Goal: Obtain resource: Obtain resource

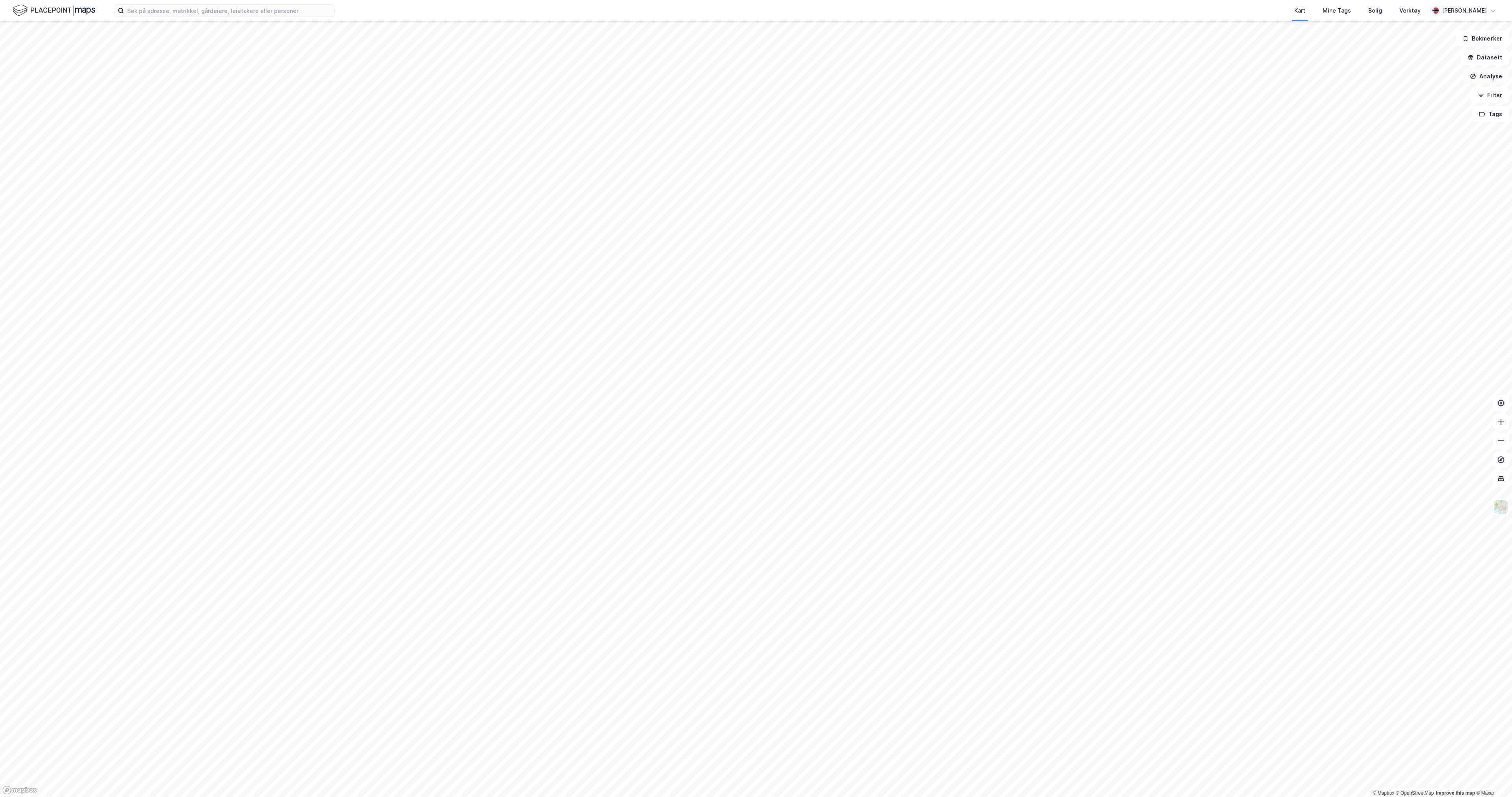
click at [1502, 79] on button "Analyse" at bounding box center [1486, 76] width 46 height 16
click at [1490, 77] on button "Analyse" at bounding box center [1486, 76] width 46 height 16
click at [1495, 59] on button "Datasett" at bounding box center [1485, 57] width 48 height 16
click at [1493, 37] on icon at bounding box center [1495, 37] width 6 height 6
click at [198, 6] on input at bounding box center [229, 11] width 210 height 11
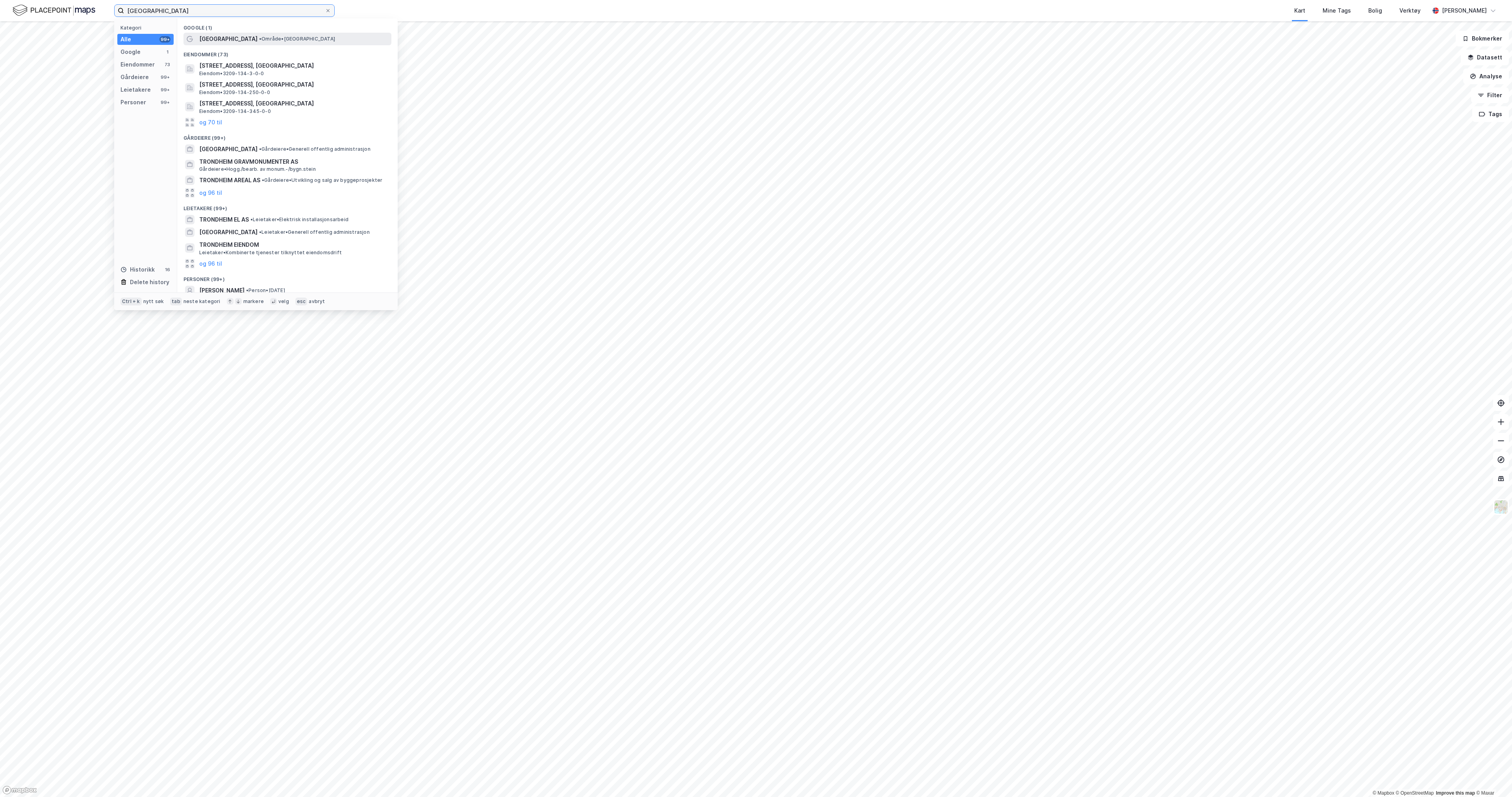
type input "[GEOGRAPHIC_DATA]"
click at [215, 34] on span "[GEOGRAPHIC_DATA]" at bounding box center [228, 39] width 58 height 9
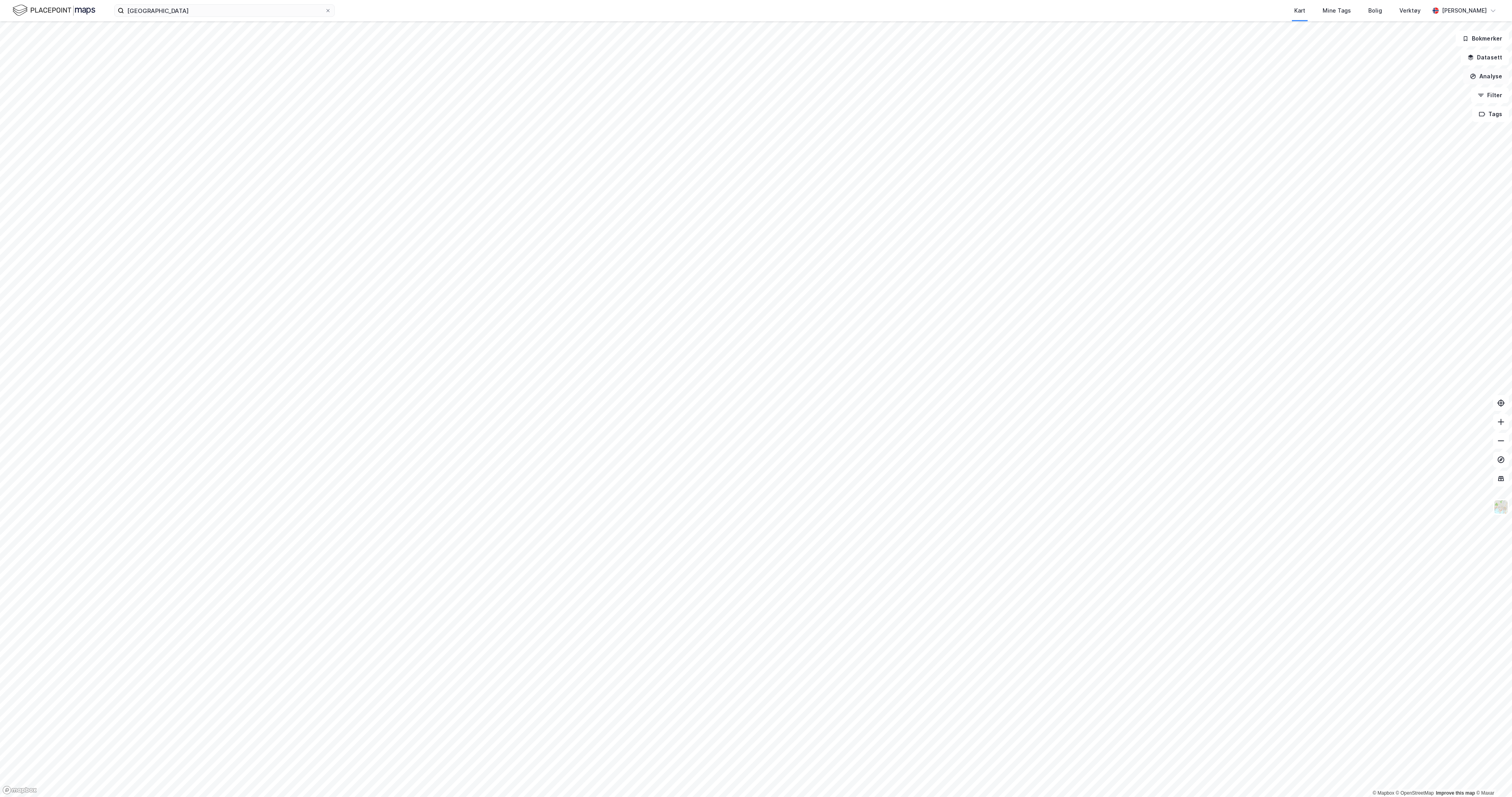
click at [1493, 78] on button "Analyse" at bounding box center [1486, 76] width 46 height 16
click at [1401, 88] on div "Tegn område" at bounding box center [1413, 93] width 91 height 13
click at [50, 83] on button "Vis eiendommer" at bounding box center [50, 89] width 85 height 13
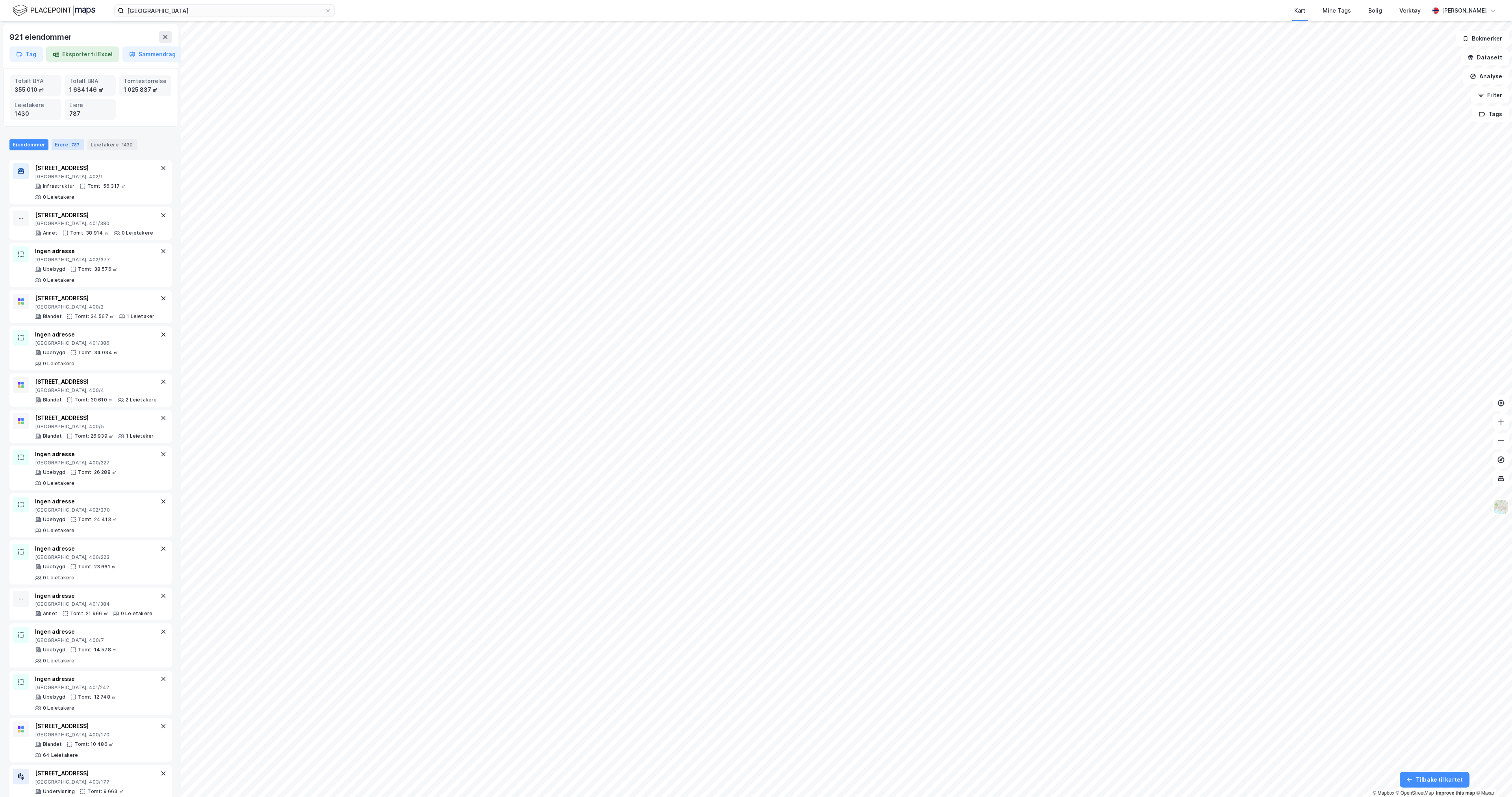
click at [60, 142] on div "Eiere 787" at bounding box center [68, 144] width 32 height 11
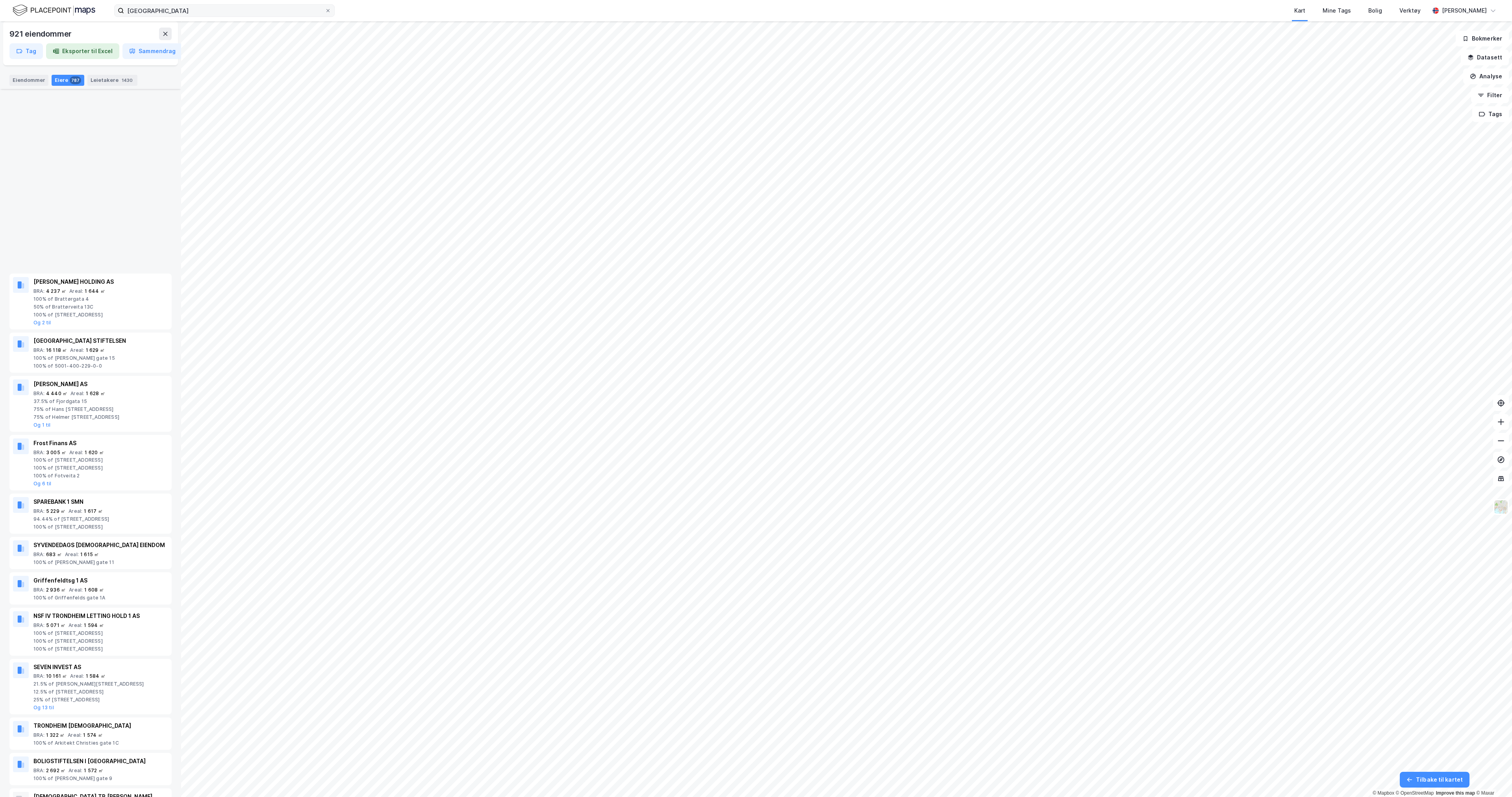
scroll to position [2244, 0]
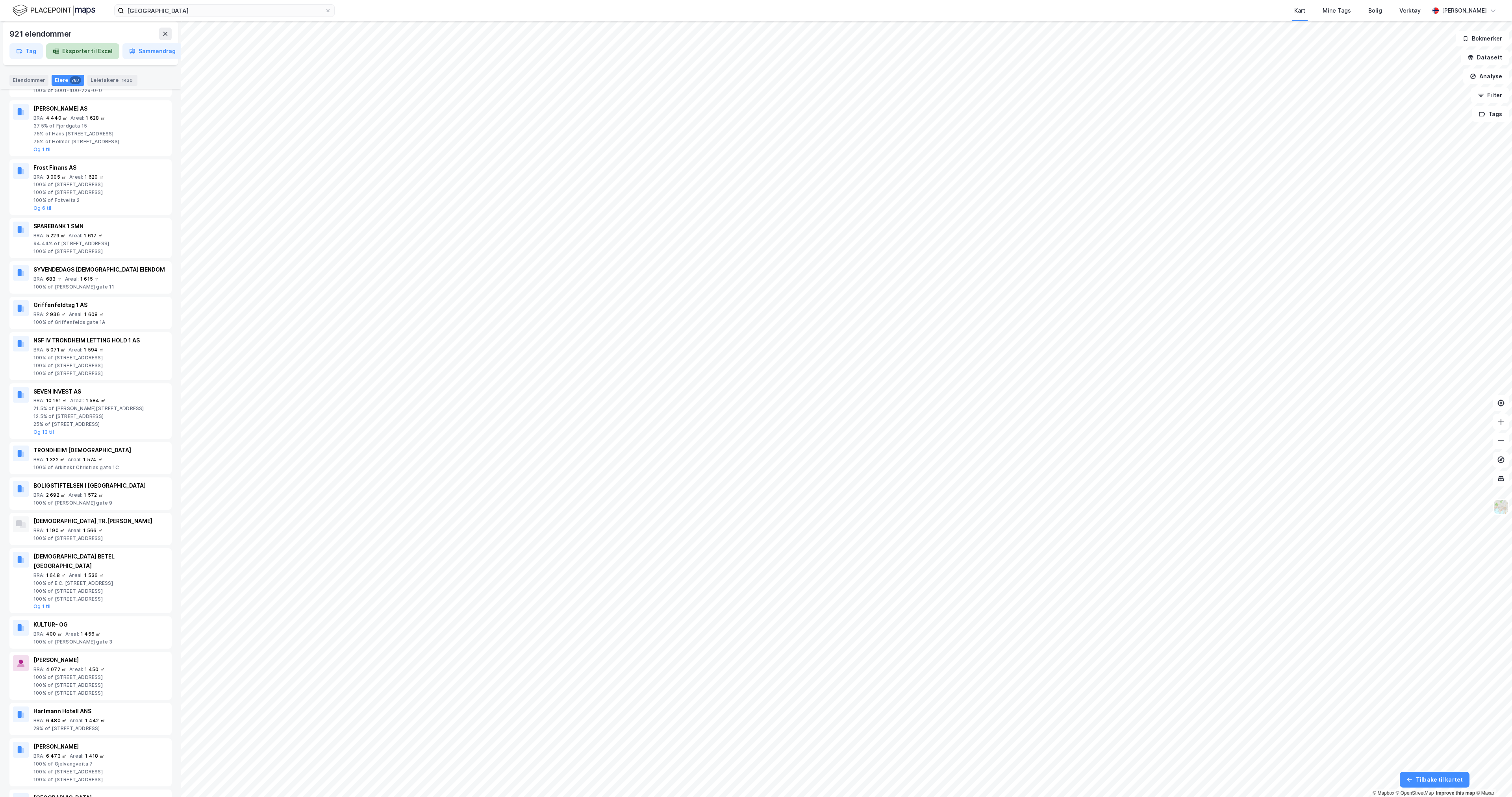
click at [86, 51] on button "Eksporter til Excel" at bounding box center [83, 51] width 73 height 16
click at [145, 48] on button "Sammendrag" at bounding box center [152, 51] width 60 height 16
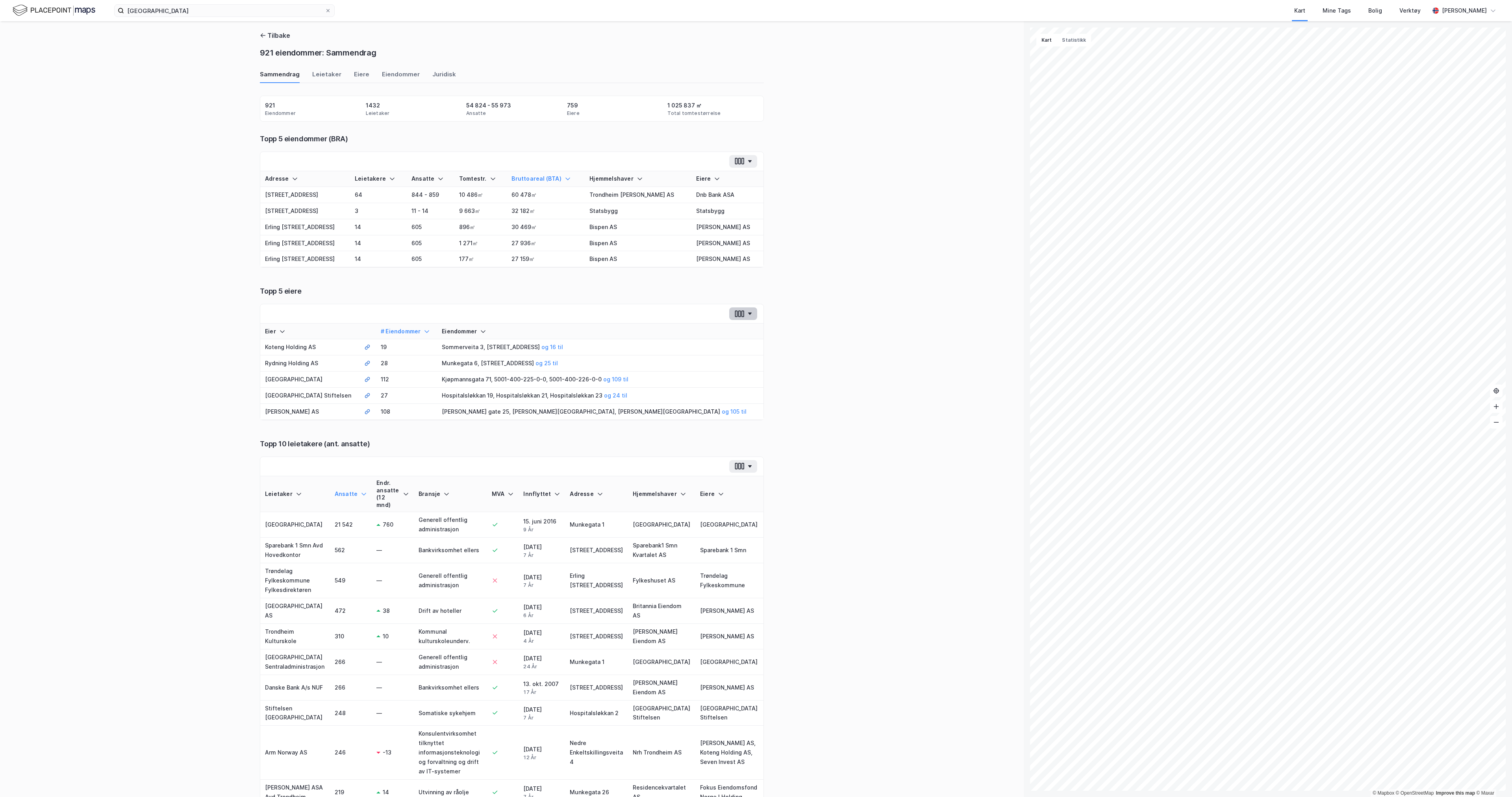
click at [743, 314] on button "button" at bounding box center [743, 314] width 28 height 13
click at [817, 321] on div "Tilbake 921 eiendommer: Sammendrag Sammendrag Leietaker Eiere Eiendommer Juridi…" at bounding box center [512, 410] width 1024 height 776
click at [272, 39] on button "Tilbake" at bounding box center [275, 35] width 30 height 9
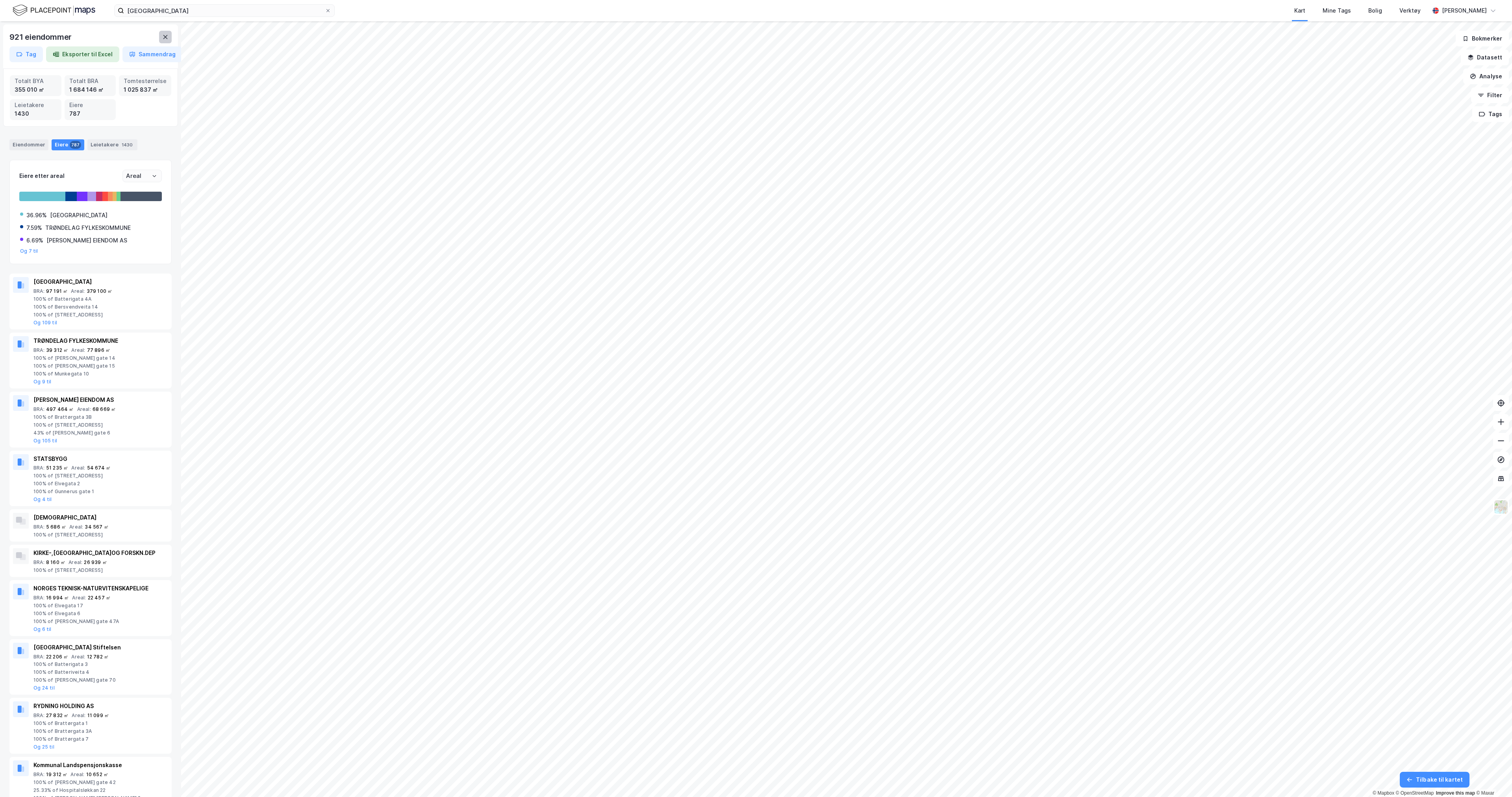
click at [160, 42] on button at bounding box center [165, 37] width 13 height 13
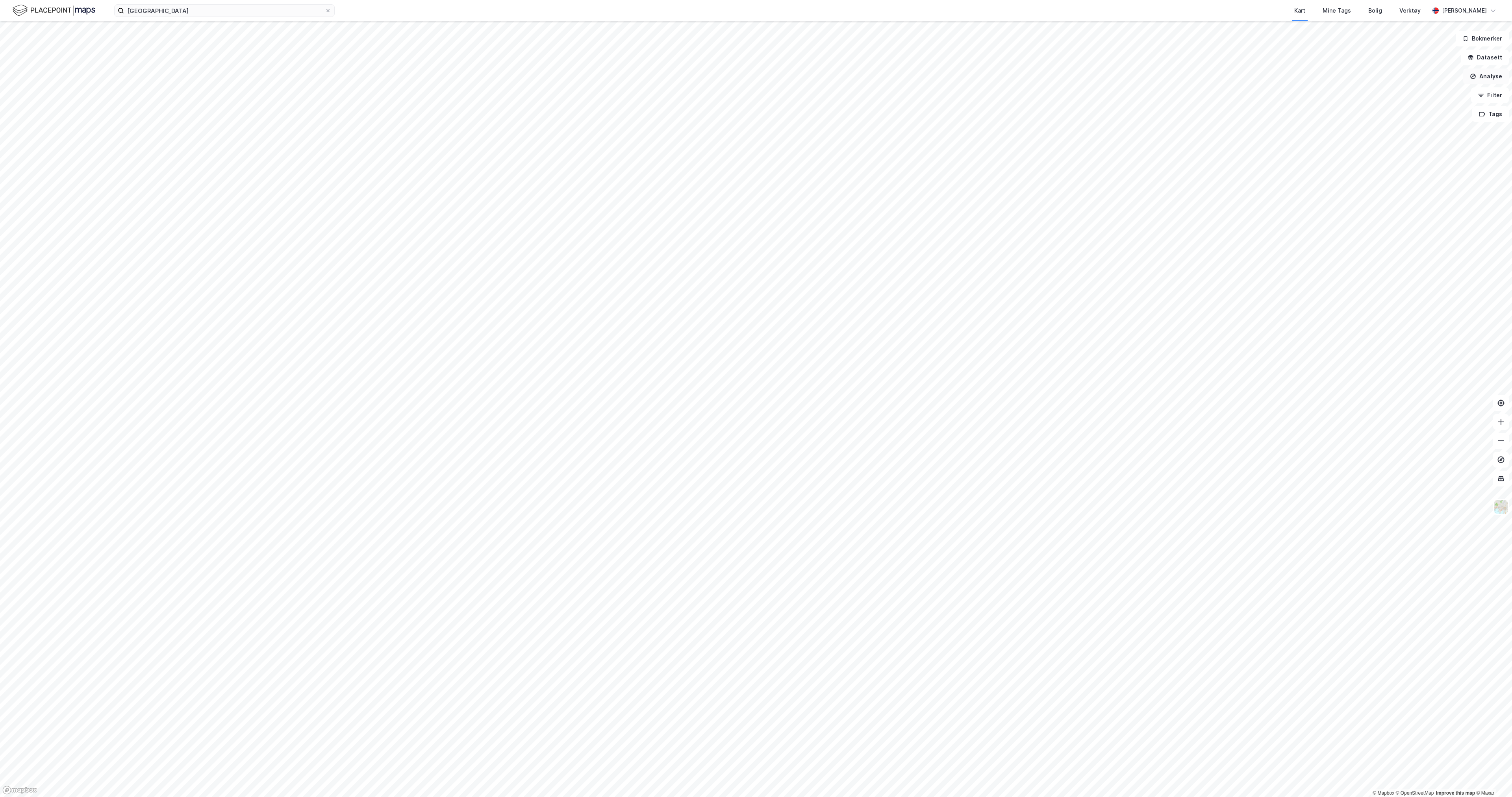
click at [1491, 78] on button "Analyse" at bounding box center [1486, 76] width 46 height 16
click at [1419, 89] on div "Tegn område" at bounding box center [1413, 93] width 91 height 13
click at [65, 83] on button "Vis eiendommer" at bounding box center [50, 89] width 85 height 13
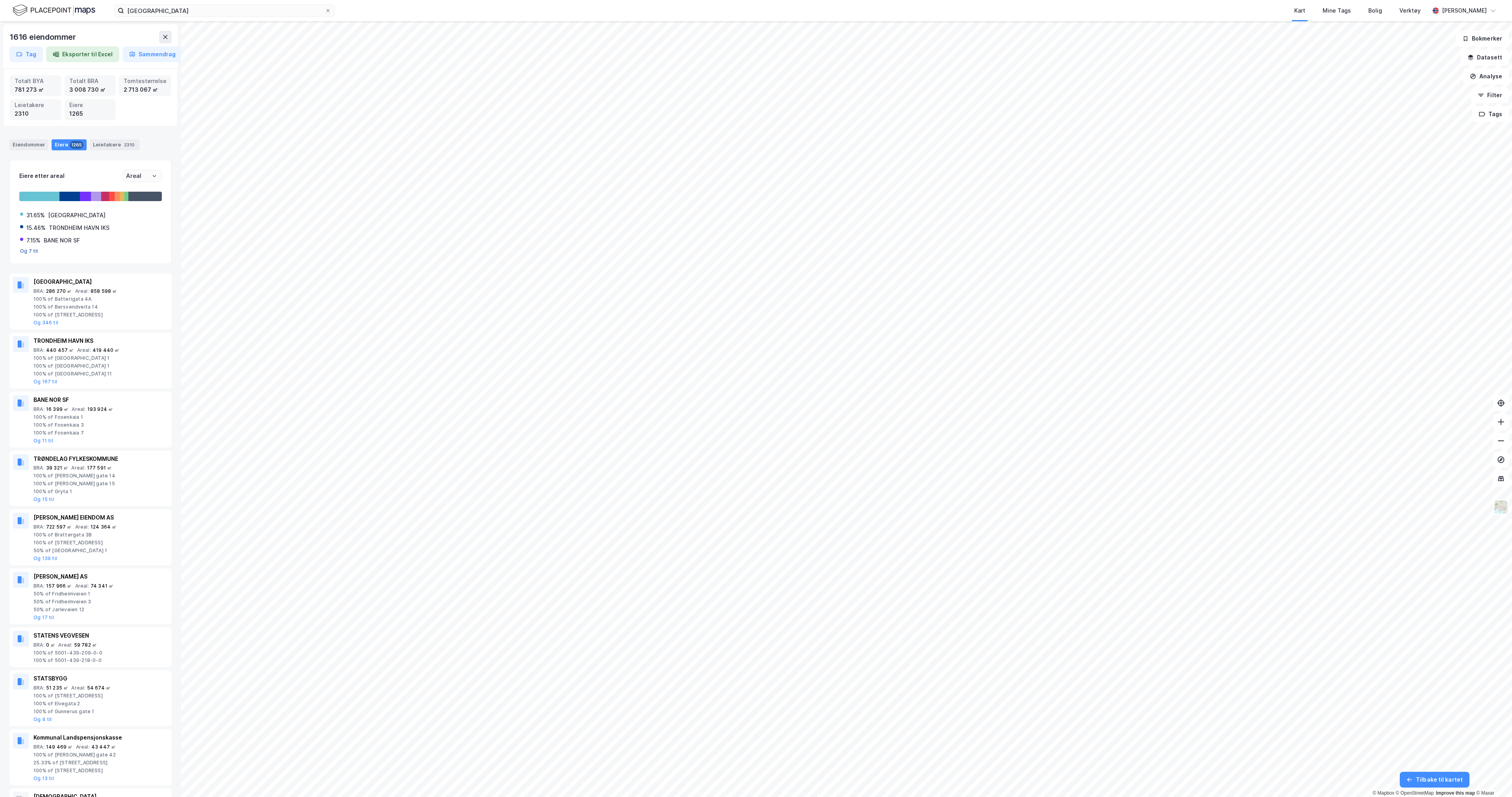
click at [22, 249] on button "Og 7 til" at bounding box center [29, 251] width 18 height 6
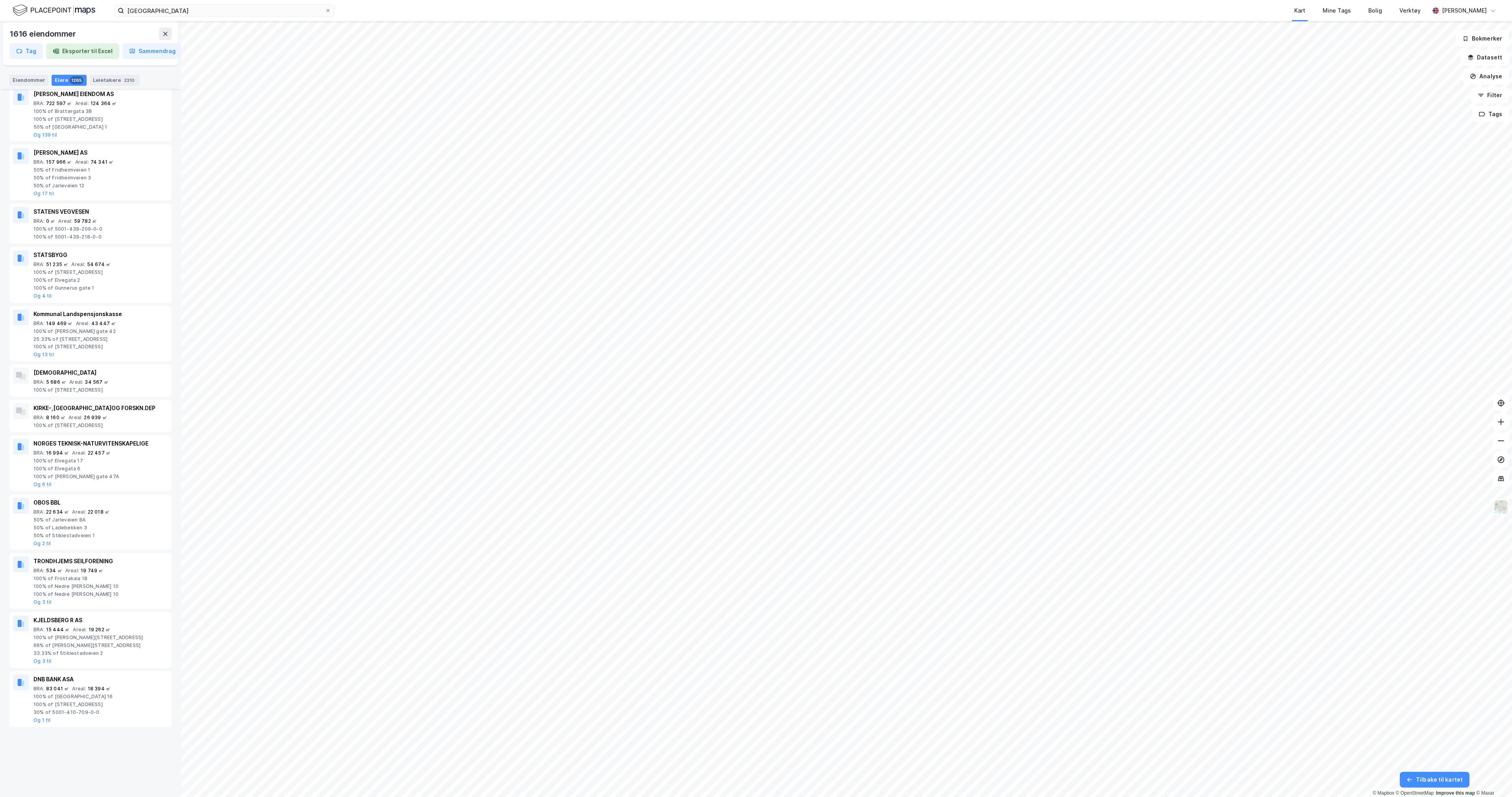
scroll to position [394, 0]
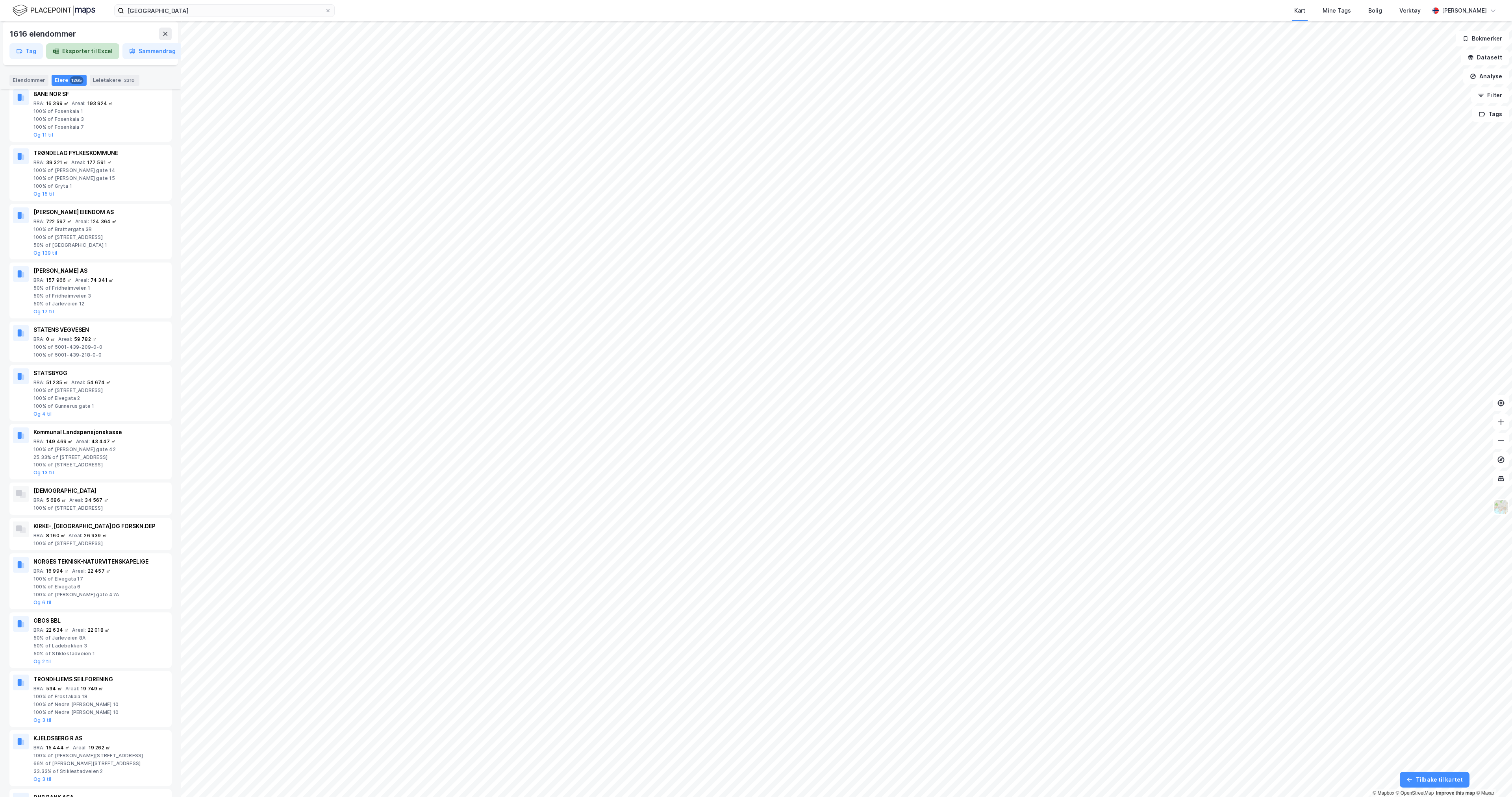
click at [82, 49] on button "Eksporter til Excel" at bounding box center [83, 51] width 73 height 16
click at [145, 52] on button "Sammendrag" at bounding box center [138, 51] width 60 height 16
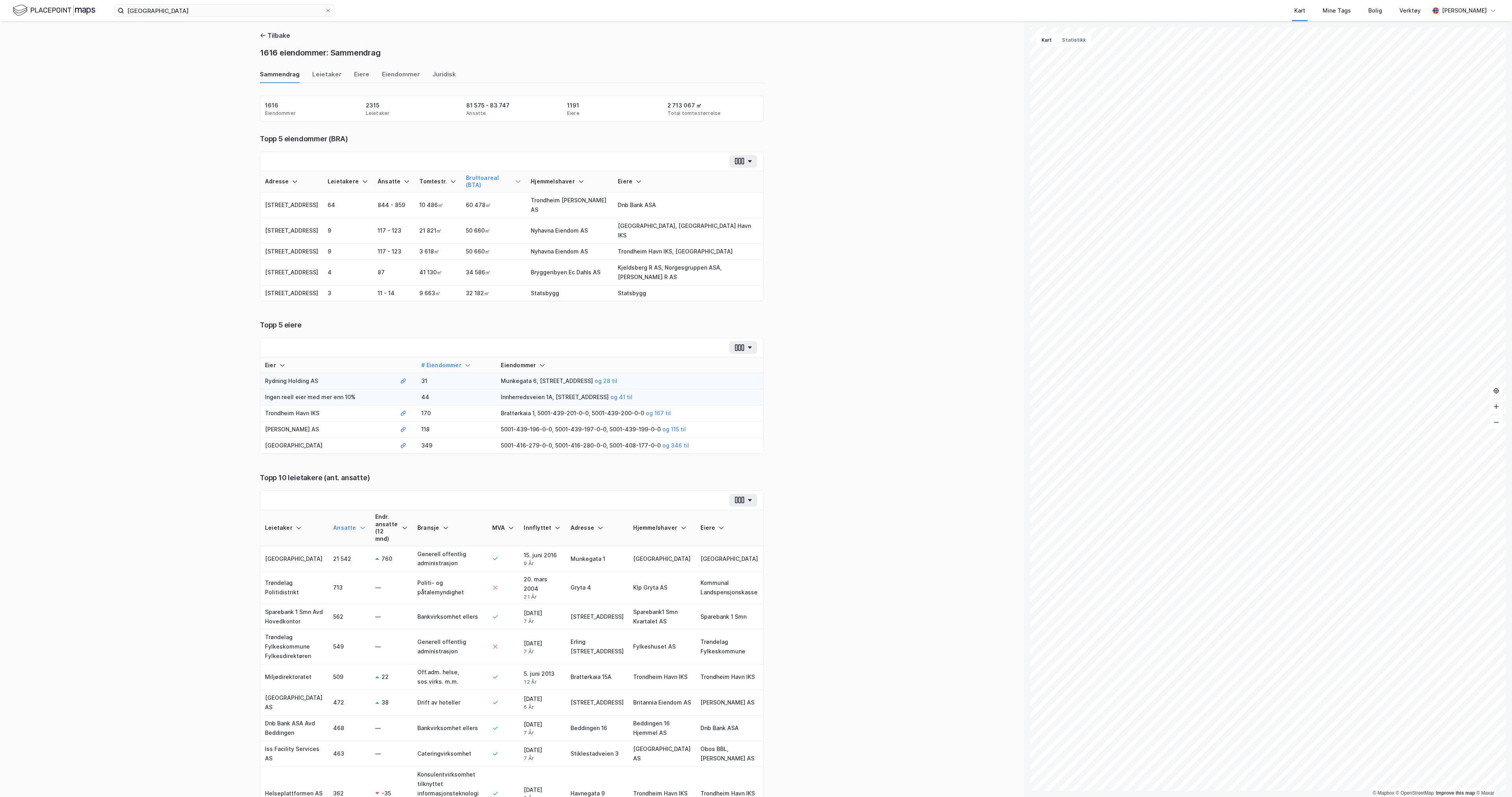
click at [309, 373] on td "Rydning Holding AS" at bounding box center [328, 381] width 135 height 16
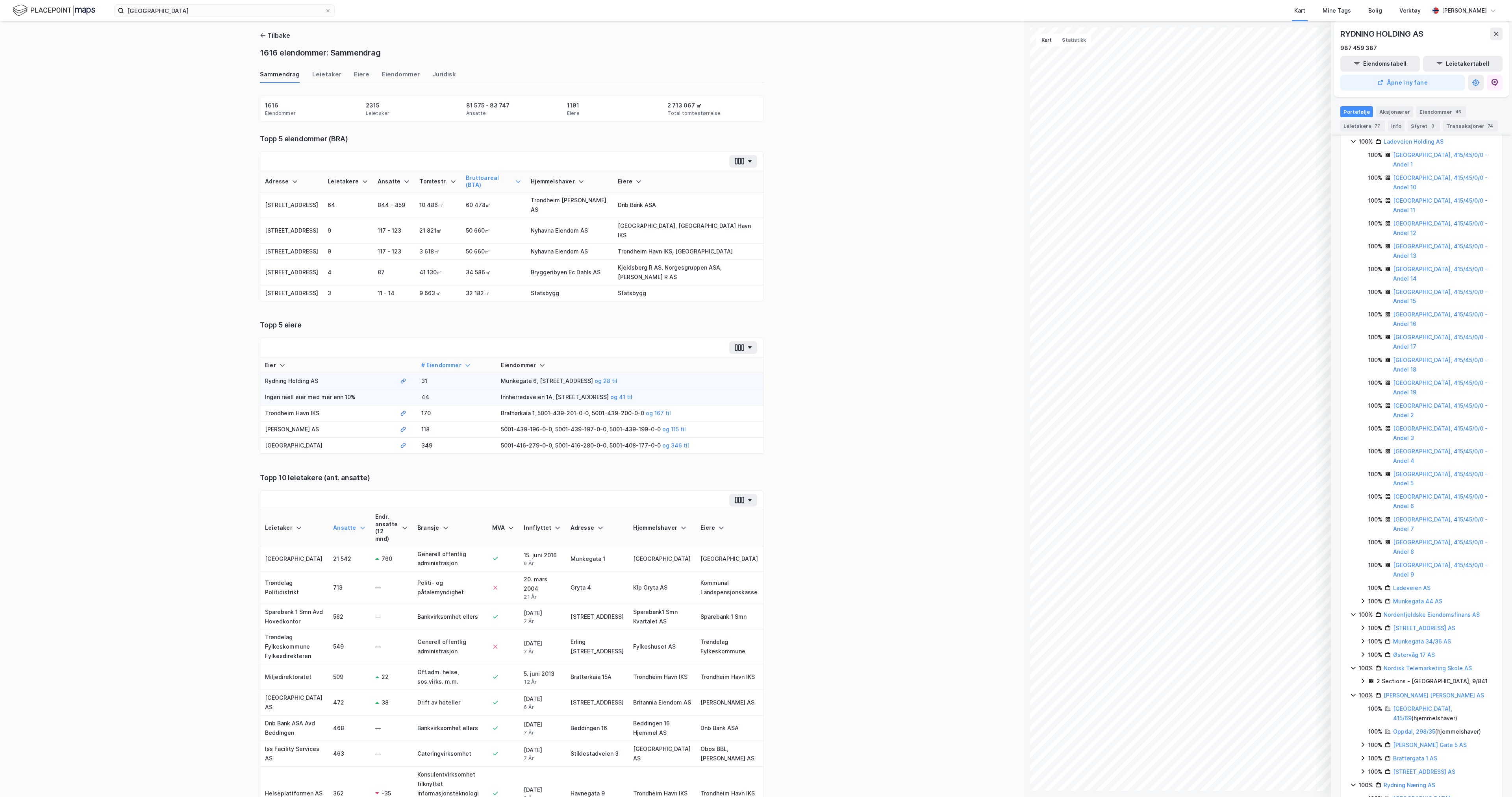
scroll to position [354, 0]
click at [738, 344] on icon "button" at bounding box center [740, 347] width 3 height 6
click at [741, 368] on div at bounding box center [743, 370] width 5 height 5
click at [741, 387] on div at bounding box center [743, 389] width 5 height 5
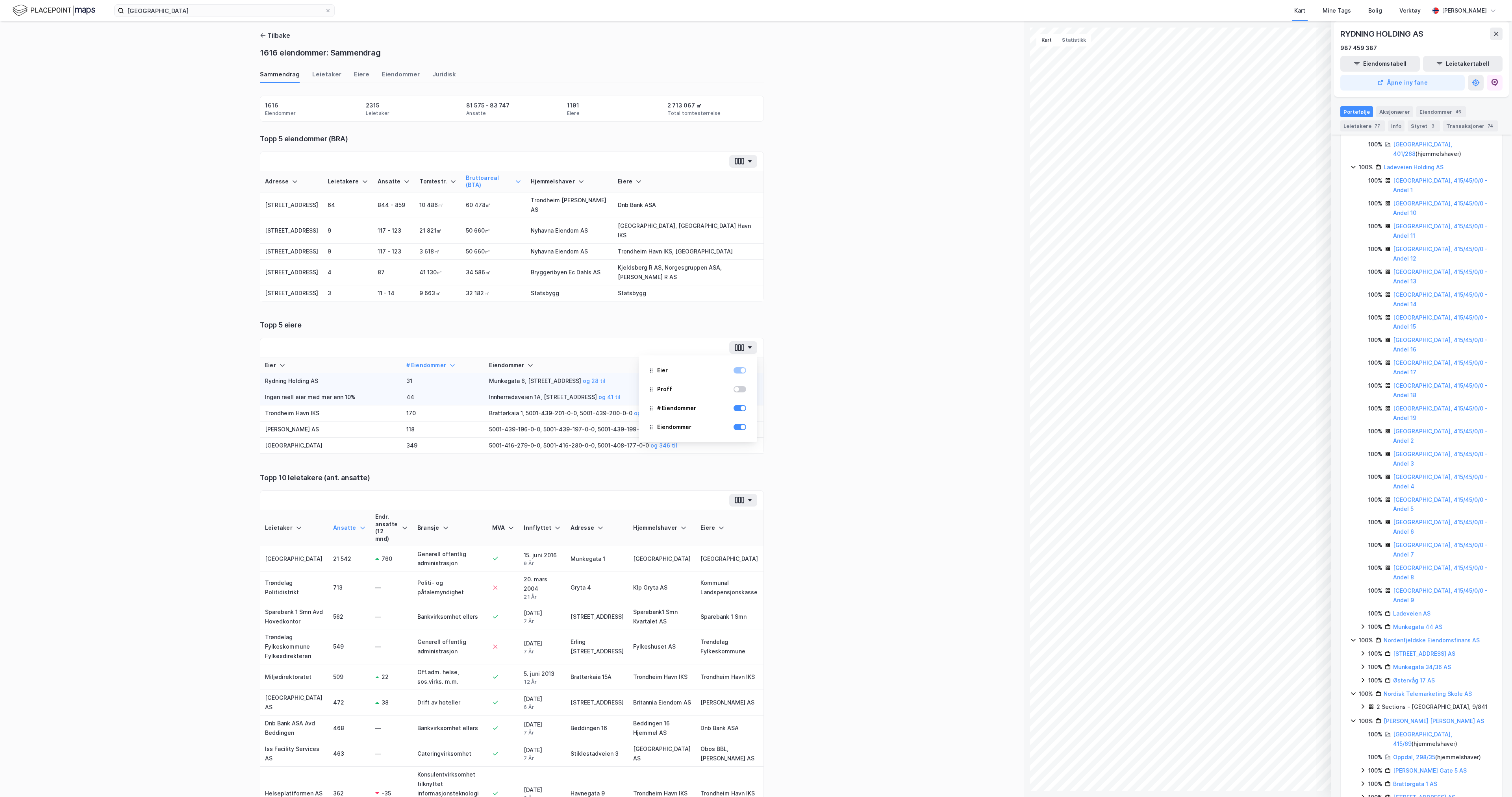
click at [738, 386] on div at bounding box center [740, 389] width 13 height 6
click at [741, 387] on div at bounding box center [743, 389] width 5 height 5
click at [738, 386] on div at bounding box center [740, 389] width 13 height 6
click at [737, 367] on div at bounding box center [740, 370] width 13 height 6
click at [737, 424] on div at bounding box center [740, 427] width 13 height 6
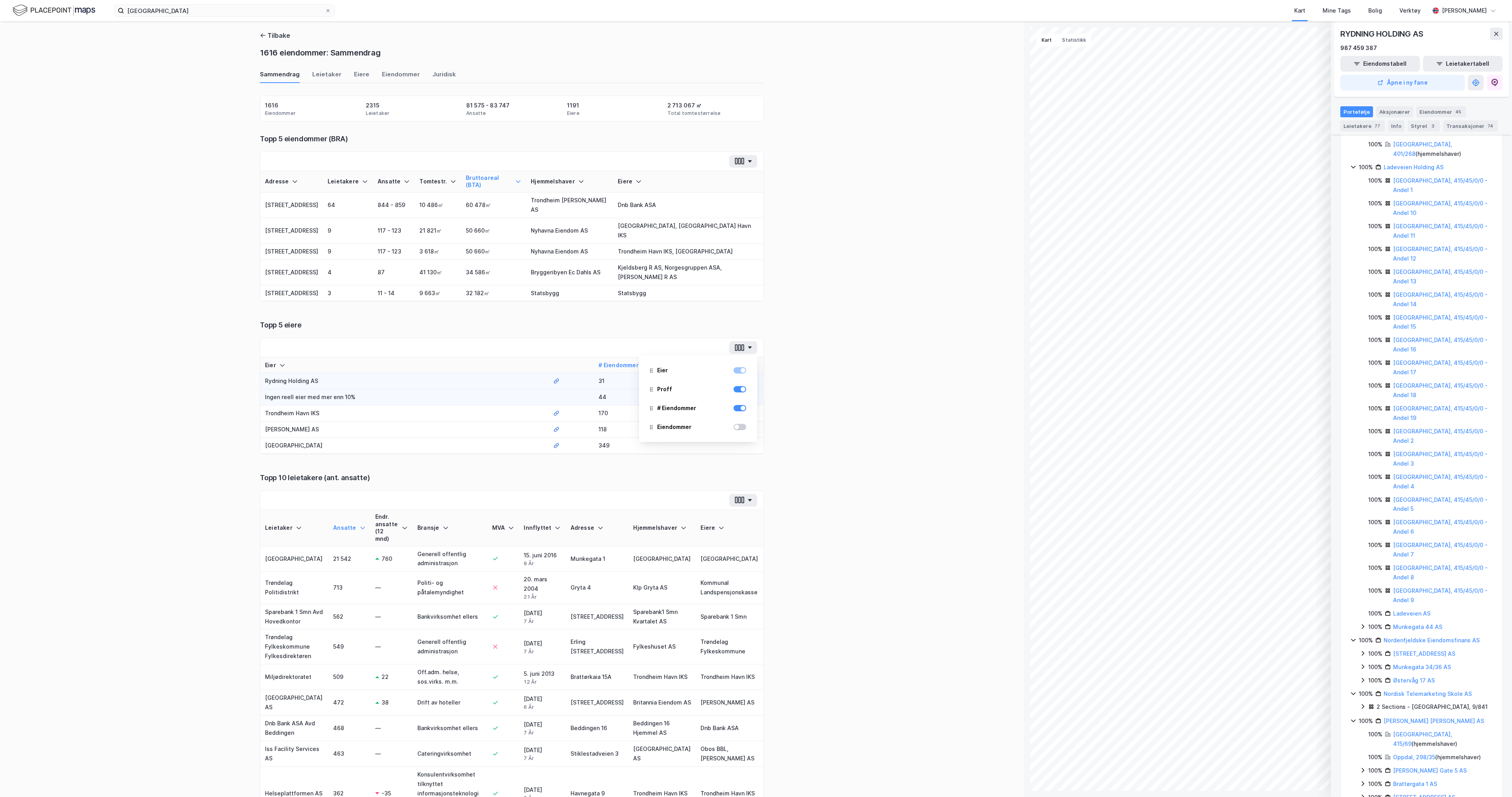
click at [737, 424] on div at bounding box center [740, 427] width 13 height 6
click at [815, 387] on div "Tilbake 1616 eiendommer: Sammendrag Sammendrag Leietaker Eiere Eiendommer Jurid…" at bounding box center [512, 410] width 1024 height 776
click at [265, 37] on button "Tilbake" at bounding box center [275, 35] width 30 height 9
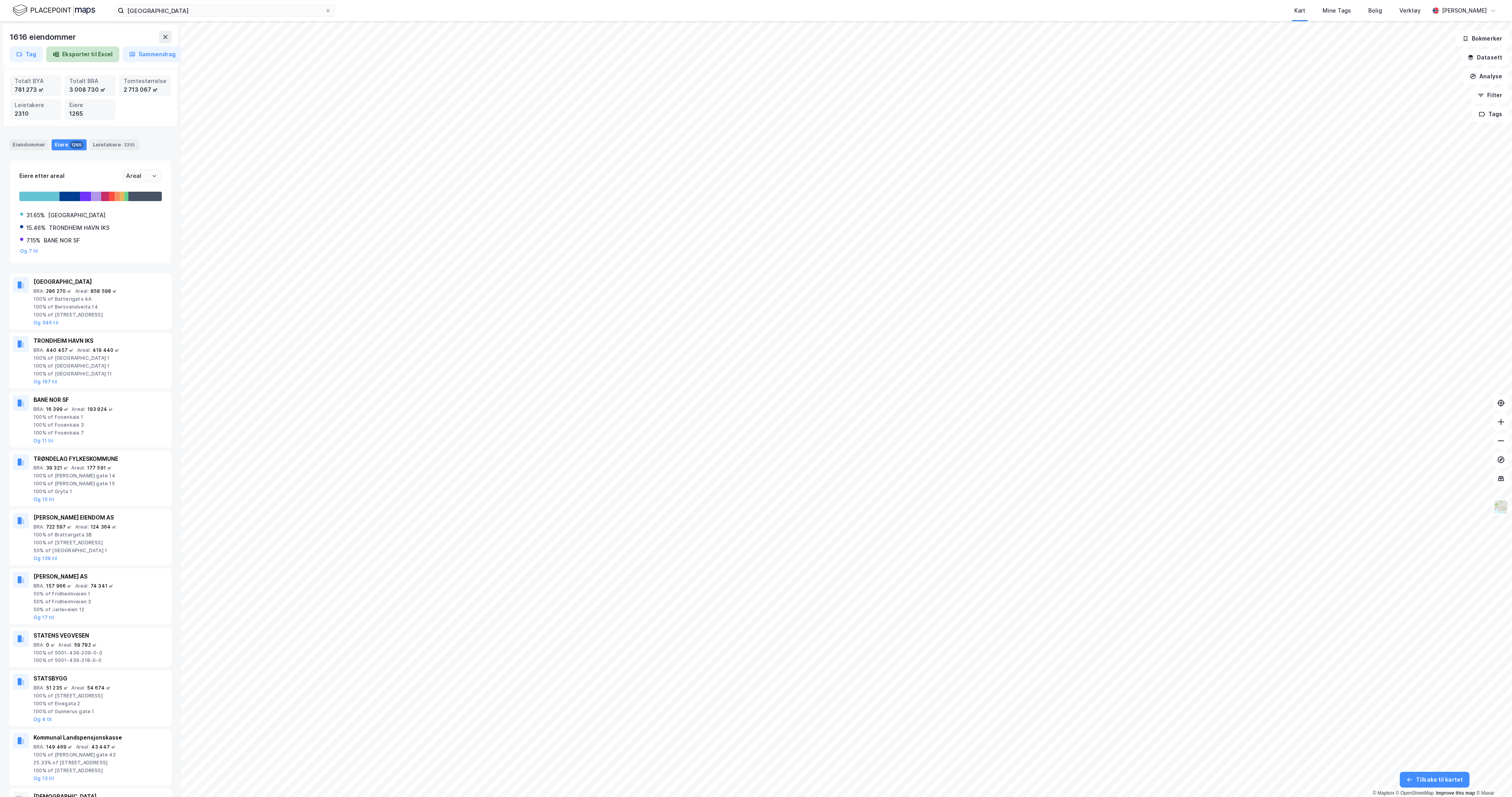
click at [78, 56] on button "Eksporter til Excel" at bounding box center [83, 55] width 73 height 16
click at [153, 52] on button "Sammendrag" at bounding box center [152, 55] width 60 height 16
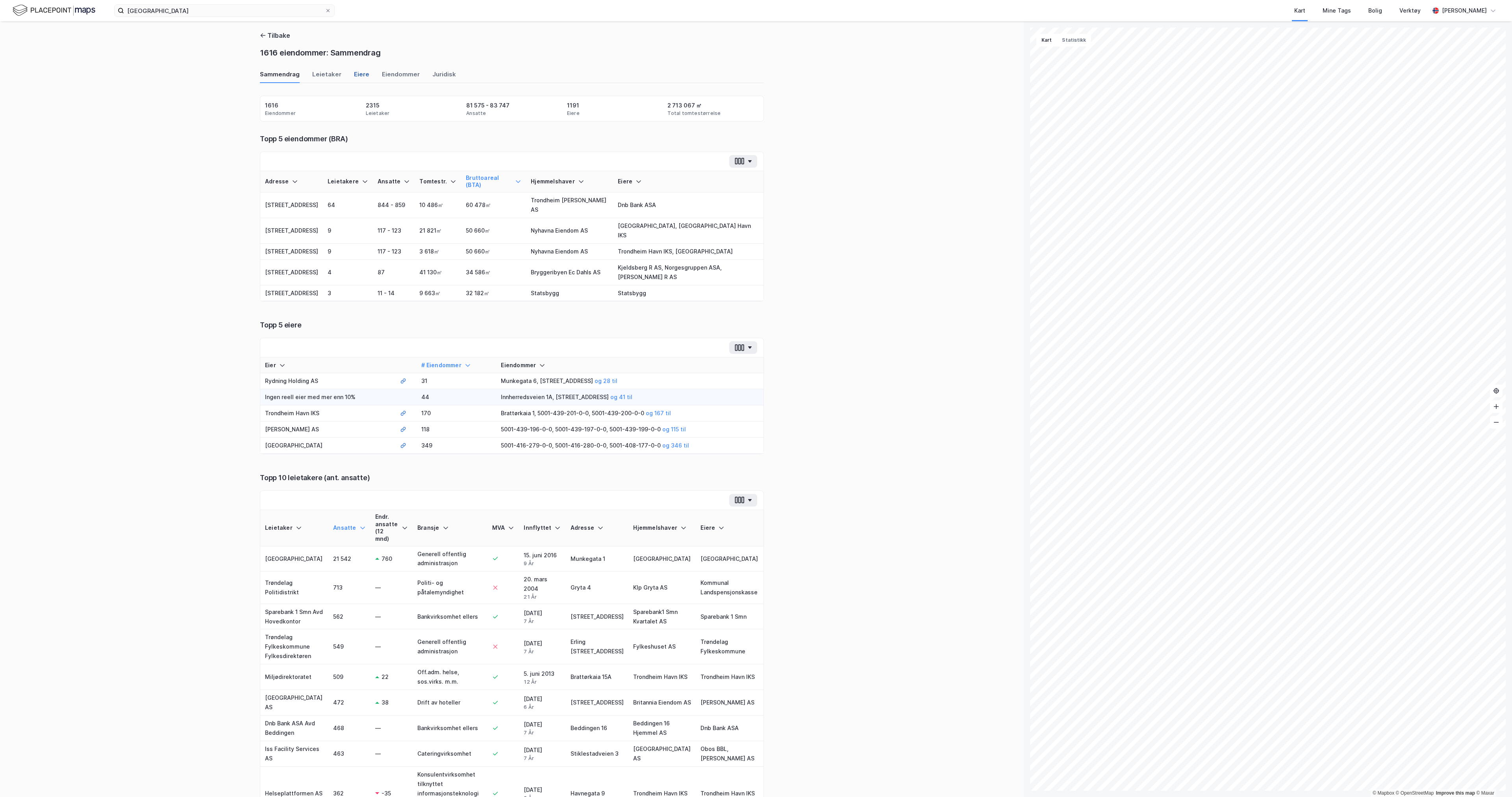
click at [355, 71] on div "Eiere" at bounding box center [361, 76] width 15 height 13
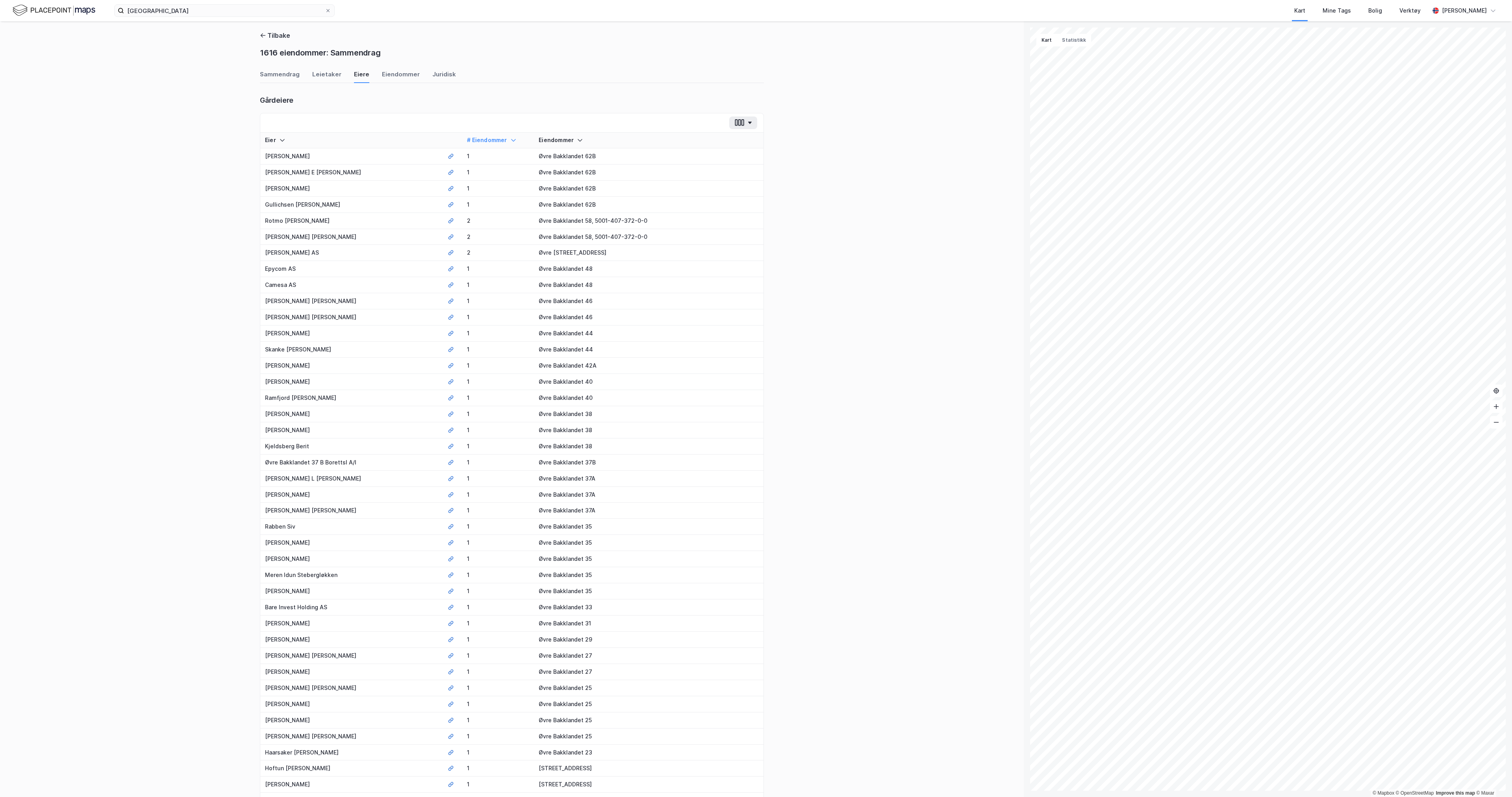
click at [510, 141] on icon at bounding box center [513, 140] width 6 height 6
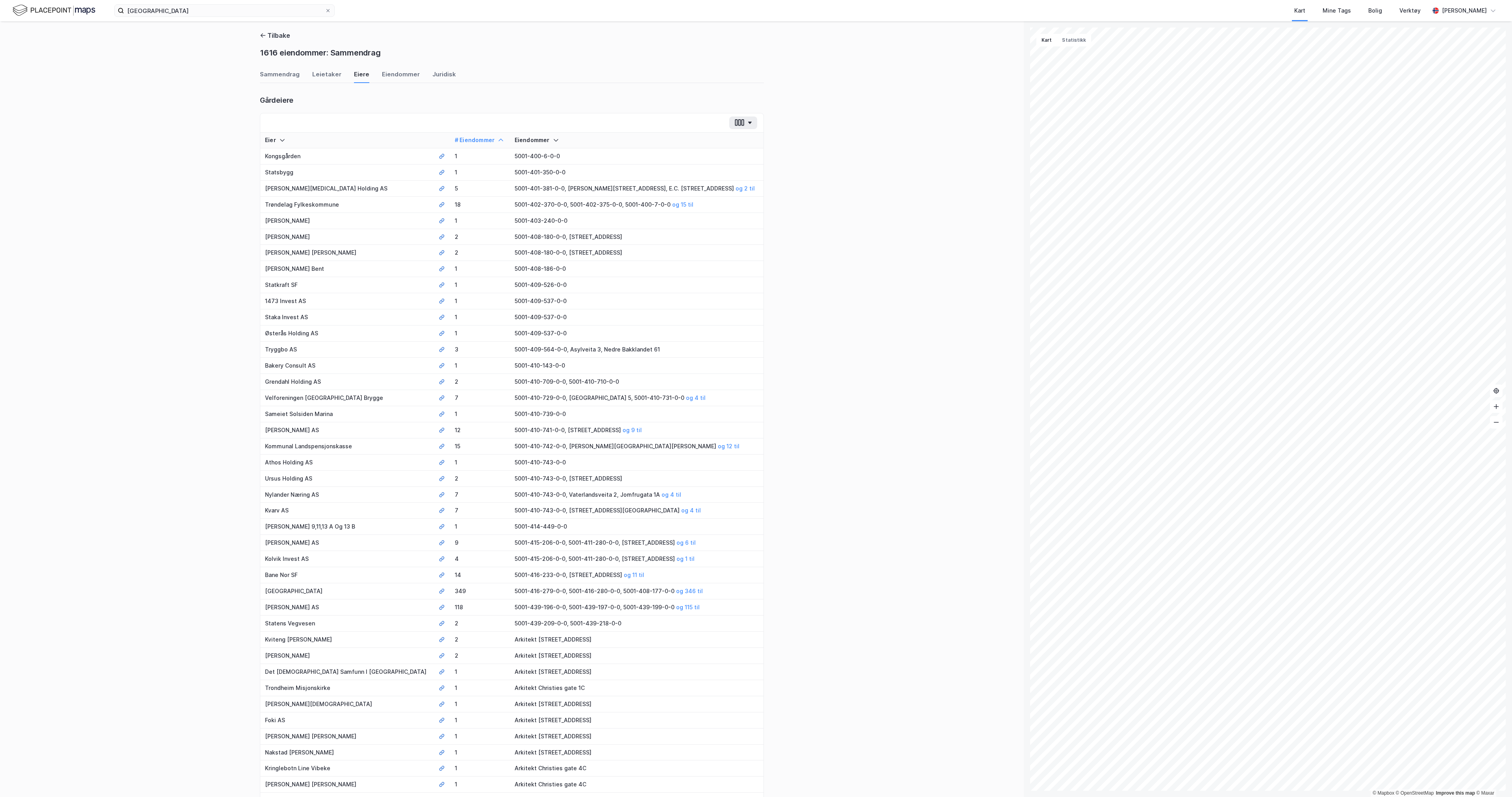
click at [498, 141] on icon at bounding box center [500, 140] width 5 height 3
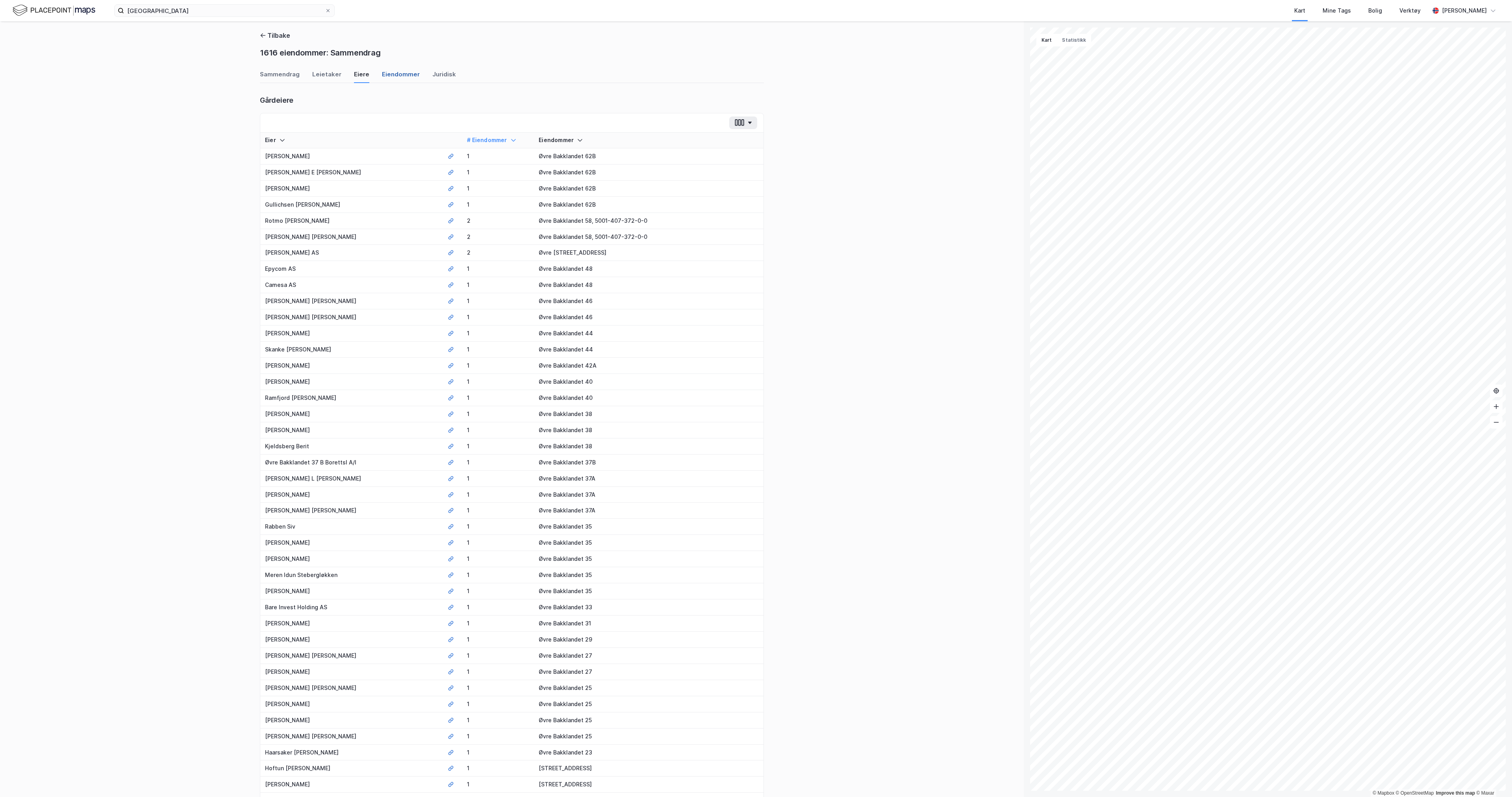
click at [382, 75] on div "Eiendommer" at bounding box center [400, 76] width 38 height 13
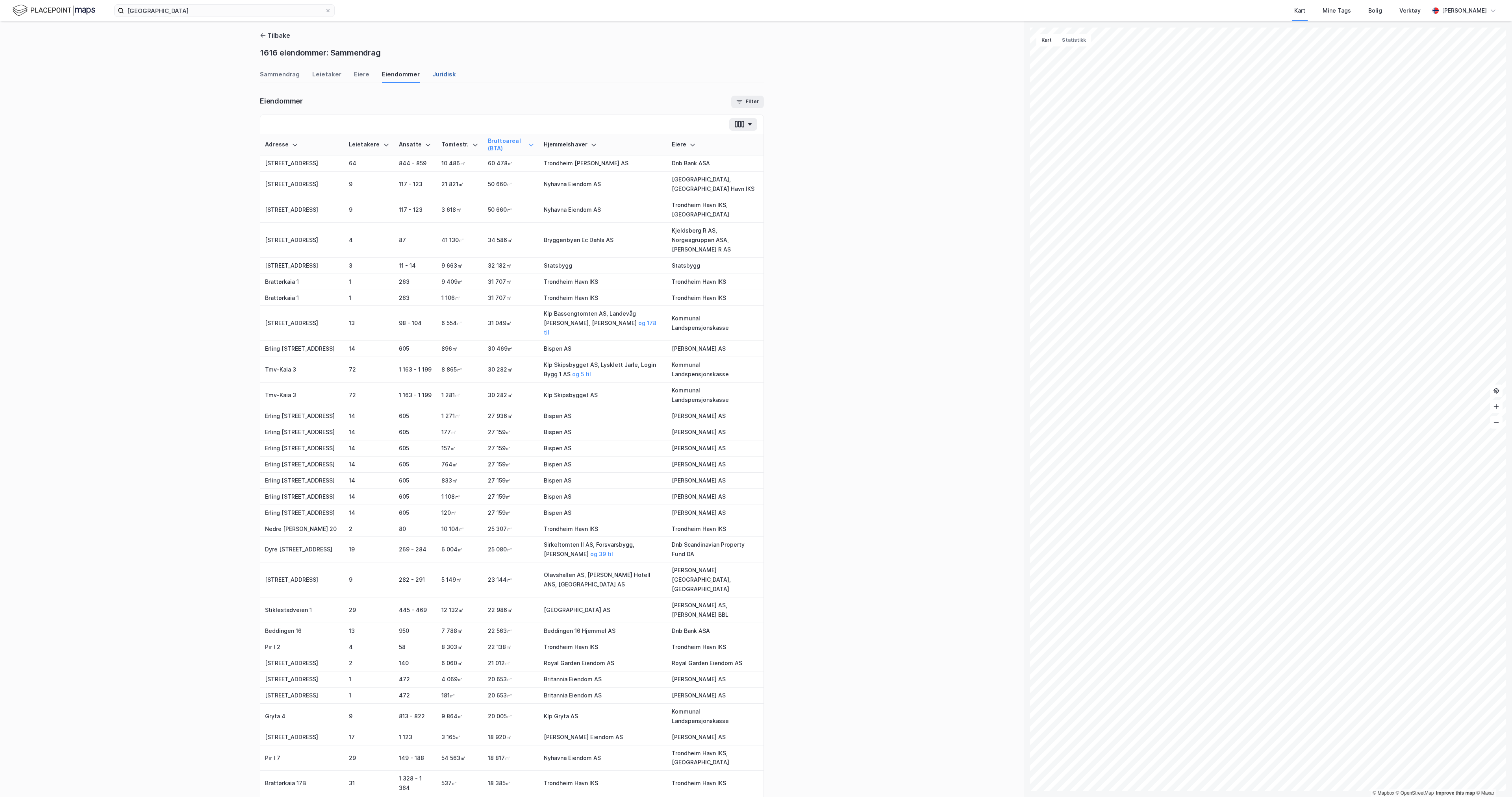
click at [434, 77] on div "Juridisk" at bounding box center [444, 76] width 24 height 13
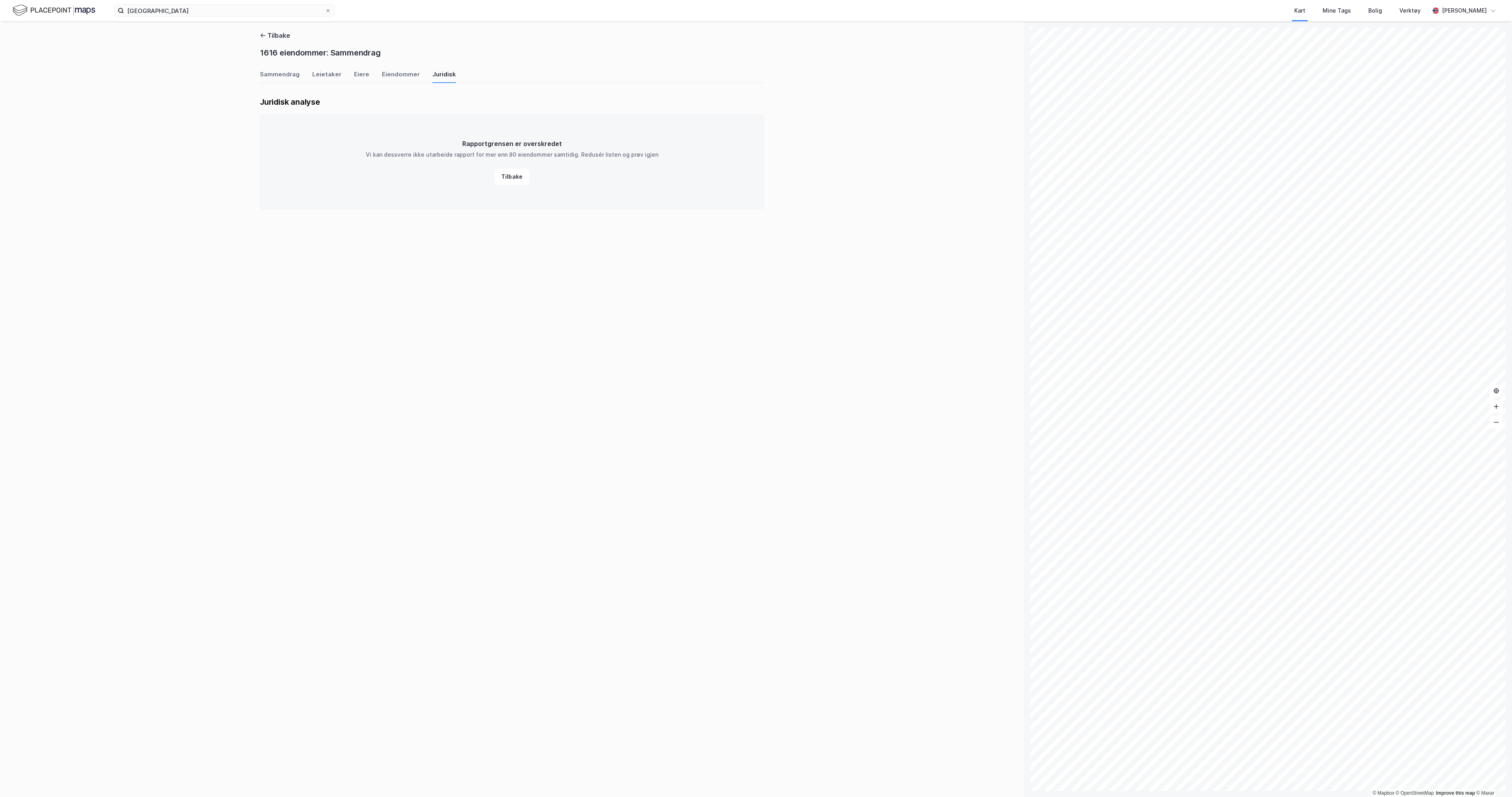
drag, startPoint x: 280, startPoint y: 72, endPoint x: 343, endPoint y: 70, distance: 63.0
click at [282, 72] on div "Sammendrag" at bounding box center [280, 76] width 40 height 13
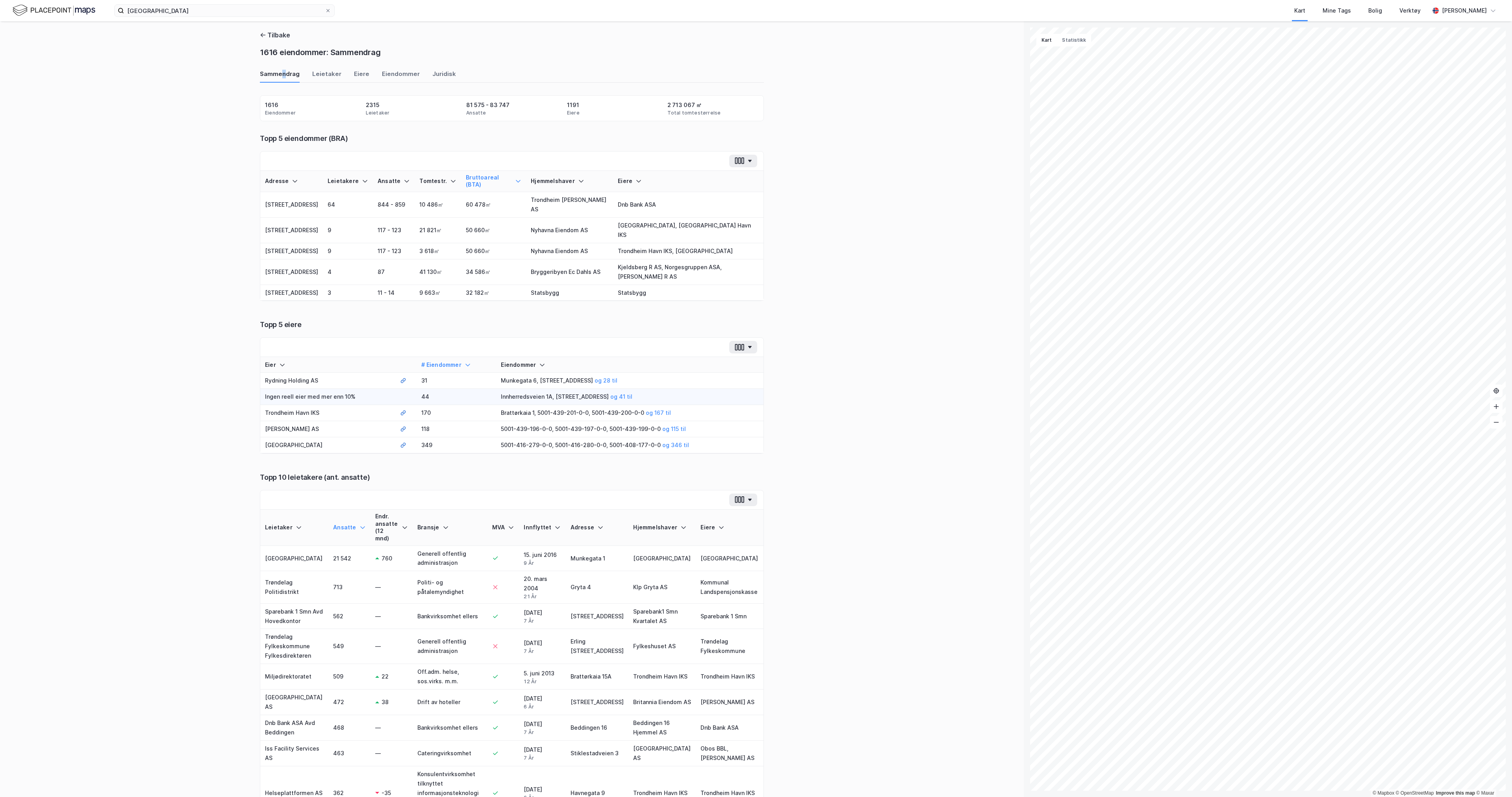
scroll to position [0, 0]
click at [421, 361] on div "# Eiendommer" at bounding box center [456, 365] width 70 height 7
click at [339, 422] on td "Ingen reell eier med mer enn 10%" at bounding box center [328, 430] width 135 height 16
click at [641, 425] on div "[STREET_ADDRESS], [STREET_ADDRESS] til" at bounding box center [630, 429] width 258 height 9
click at [0, 0] on button "og 41 til" at bounding box center [0, 0] width 0 height 0
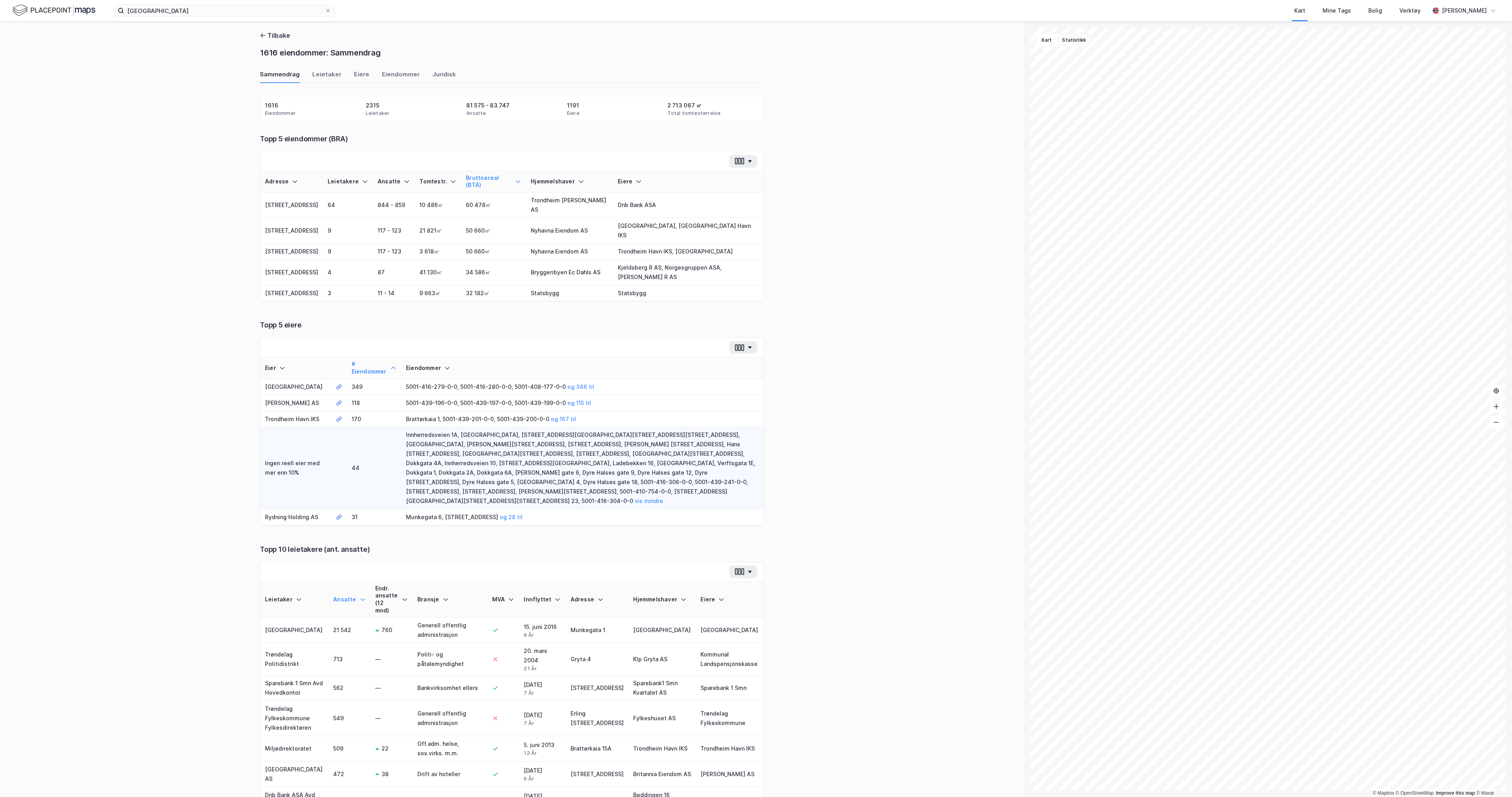
click at [1066, 39] on button "Statistikk" at bounding box center [1074, 40] width 35 height 13
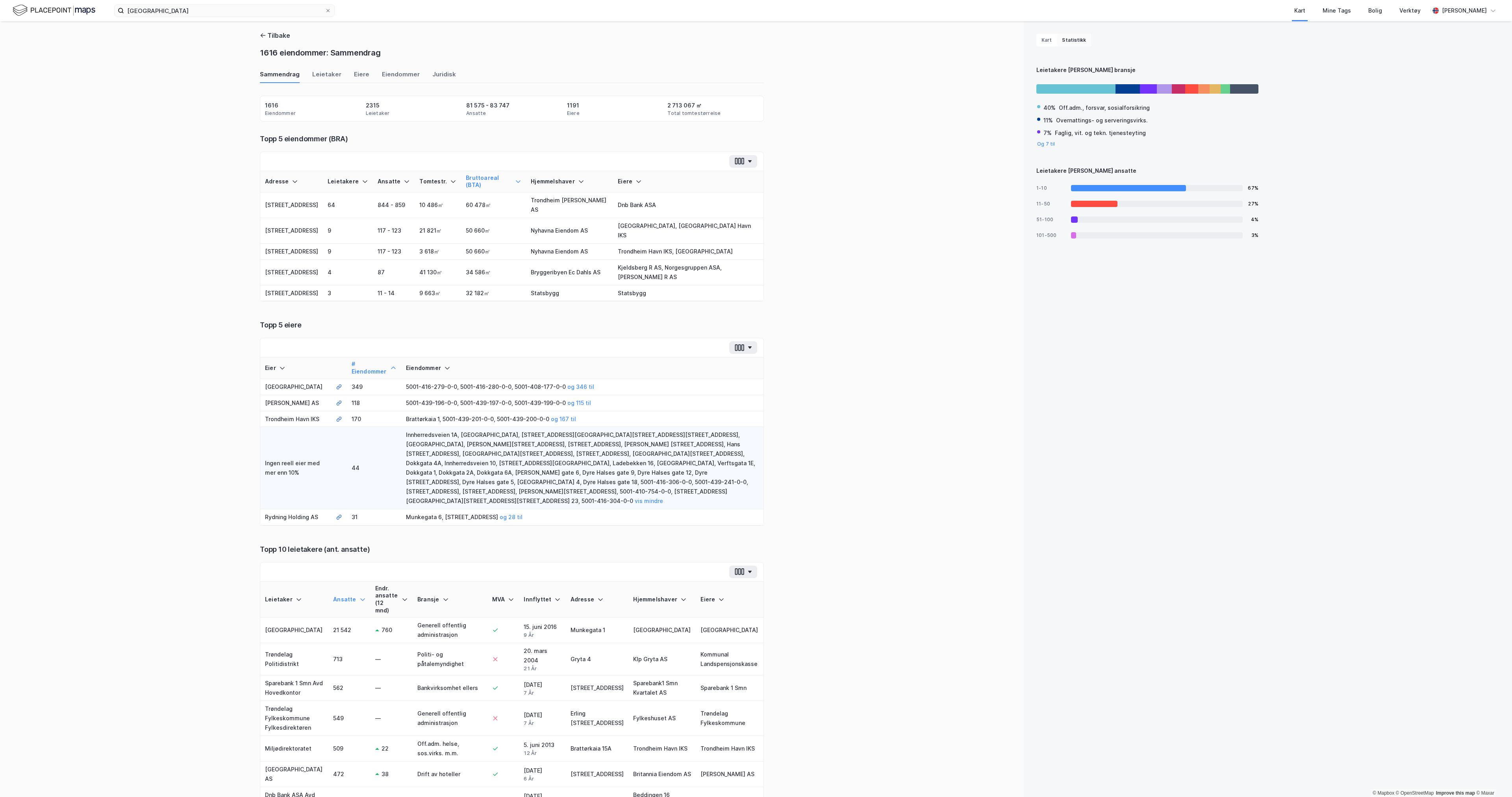
click at [1071, 38] on button "Statistikk" at bounding box center [1074, 40] width 35 height 13
click at [750, 162] on button "button" at bounding box center [743, 162] width 28 height 13
drag, startPoint x: 772, startPoint y: 147, endPoint x: 774, endPoint y: 126, distance: 21.1
click at [773, 145] on div "Tilbake 1616 eiendommer: Sammendrag Sammendrag Leietaker Eiere Eiendommer Jurid…" at bounding box center [512, 410] width 1024 height 776
click at [262, 35] on icon "button" at bounding box center [263, 35] width 5 height 1
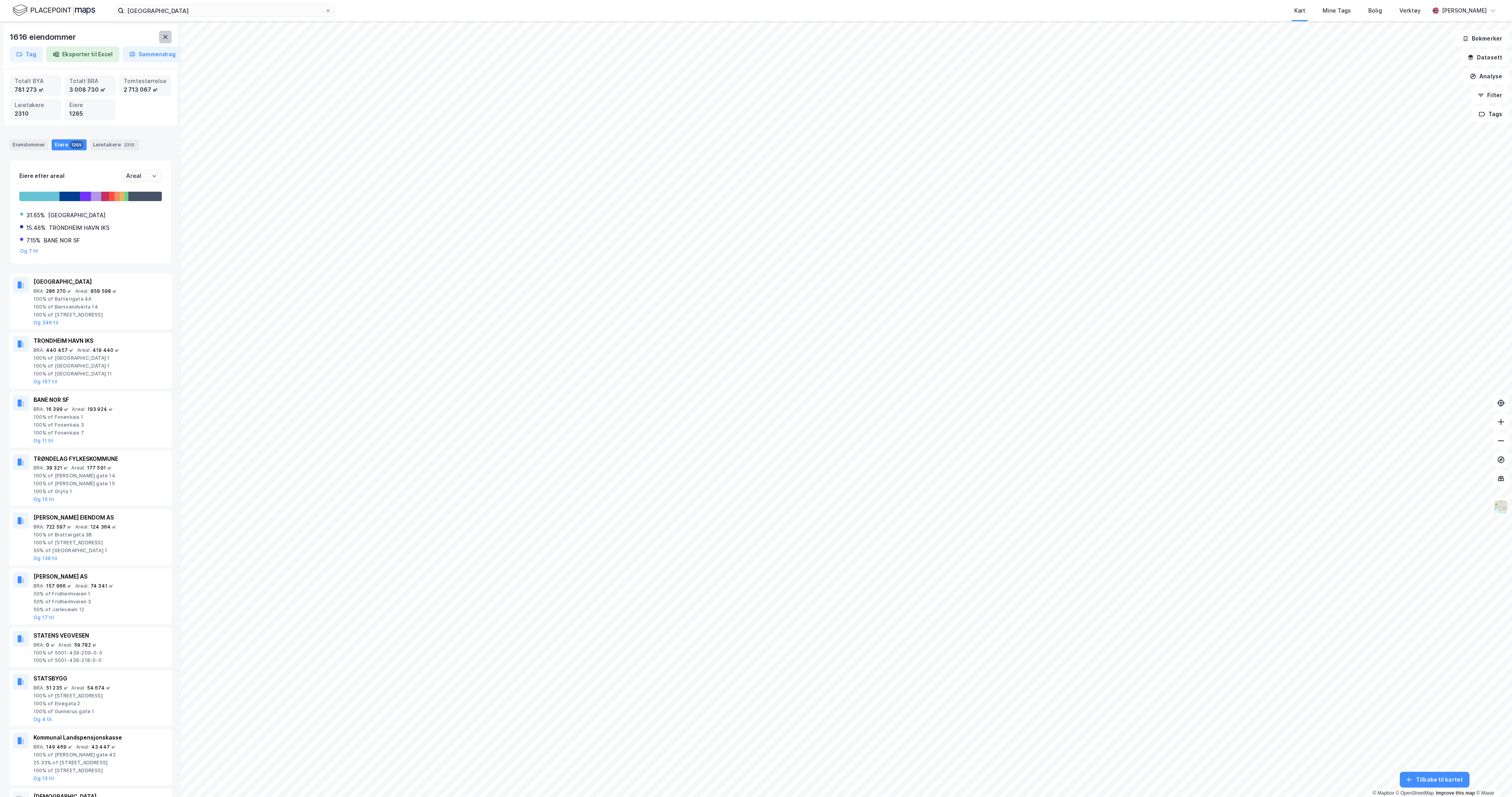
click at [168, 39] on button at bounding box center [165, 37] width 13 height 13
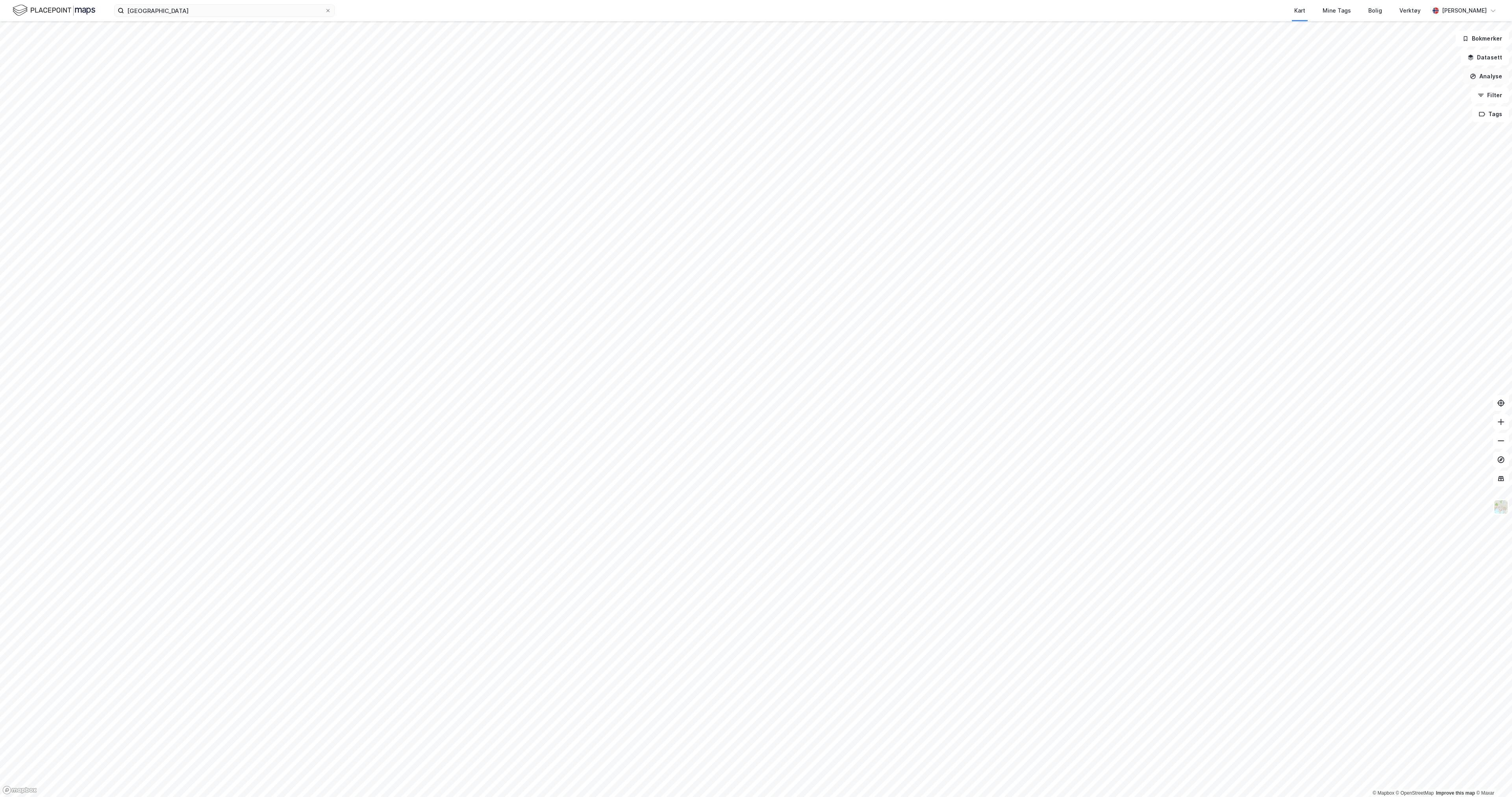
click at [1483, 76] on button "Analyse" at bounding box center [1486, 76] width 46 height 16
click at [1416, 96] on div "Tegn område" at bounding box center [1417, 93] width 68 height 6
click at [63, 83] on button "Vis eiendommer" at bounding box center [50, 89] width 85 height 13
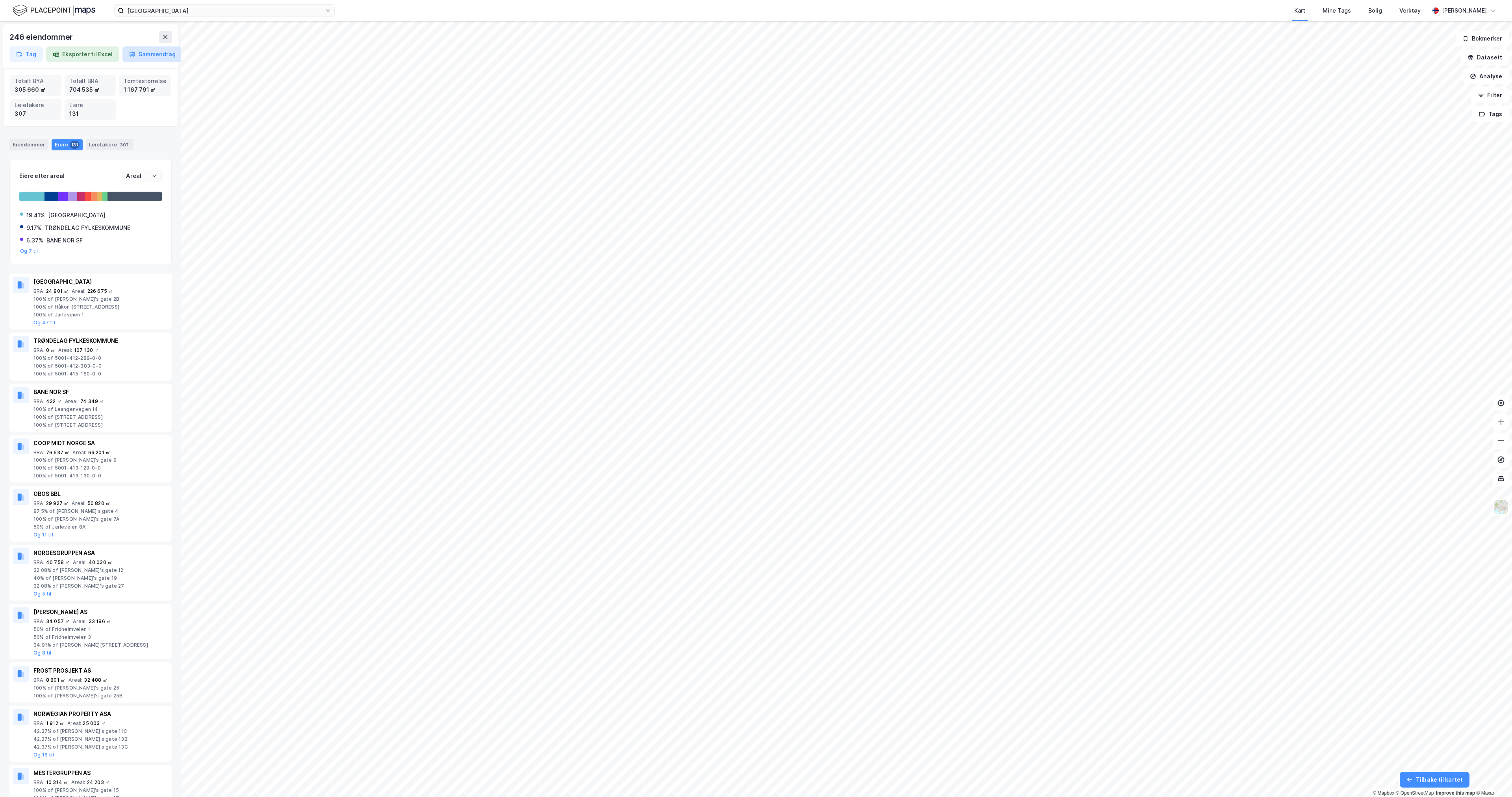
click at [146, 59] on button "Sammendrag" at bounding box center [152, 55] width 60 height 16
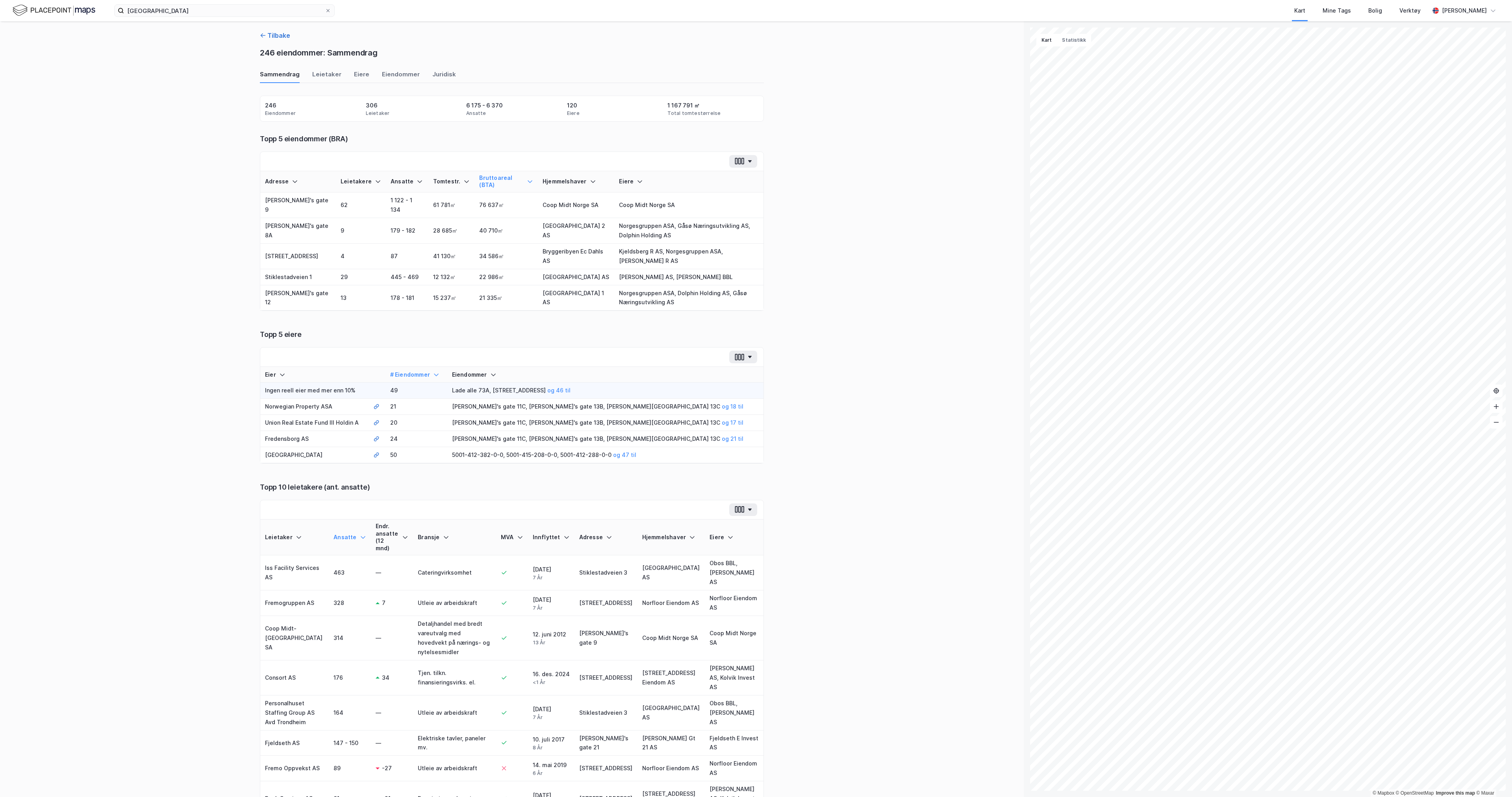
click at [277, 34] on button "Tilbake" at bounding box center [275, 35] width 30 height 9
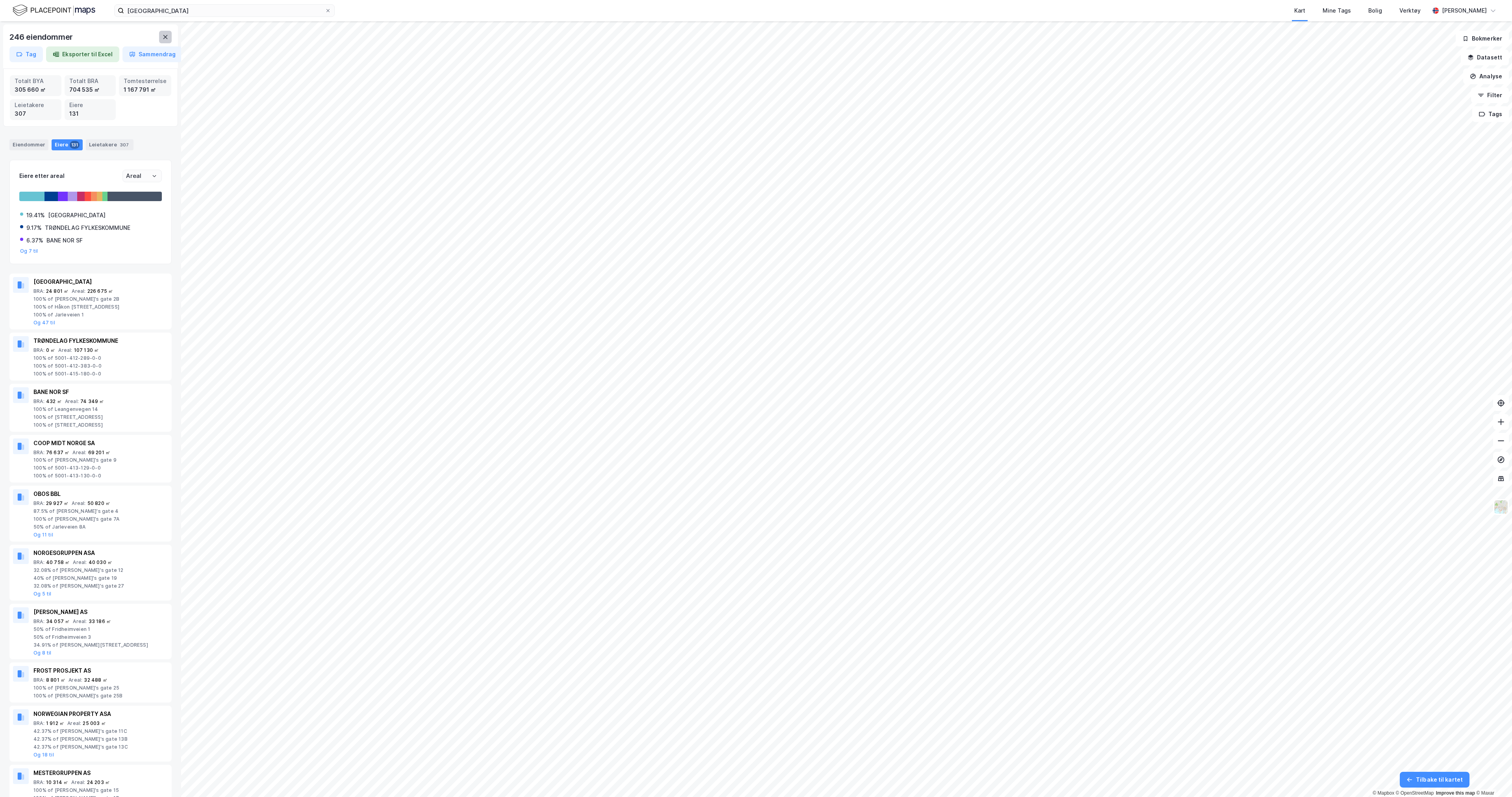
click at [162, 34] on button at bounding box center [165, 37] width 13 height 13
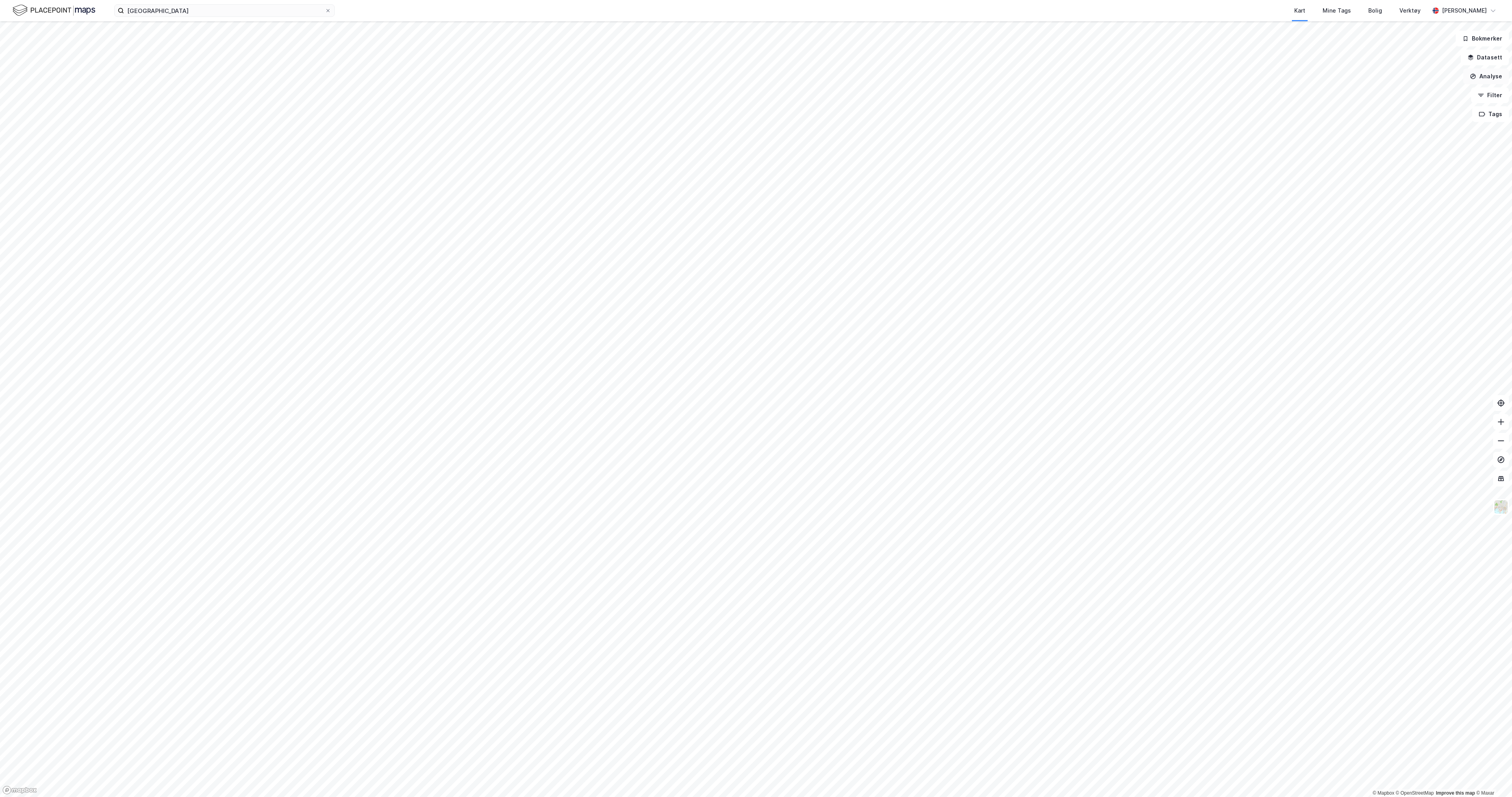
click at [1491, 77] on button "Analyse" at bounding box center [1486, 76] width 46 height 16
click at [1401, 96] on div "Tegn område" at bounding box center [1417, 93] width 68 height 6
click at [65, 83] on button "Vis eiendommer" at bounding box center [50, 89] width 85 height 13
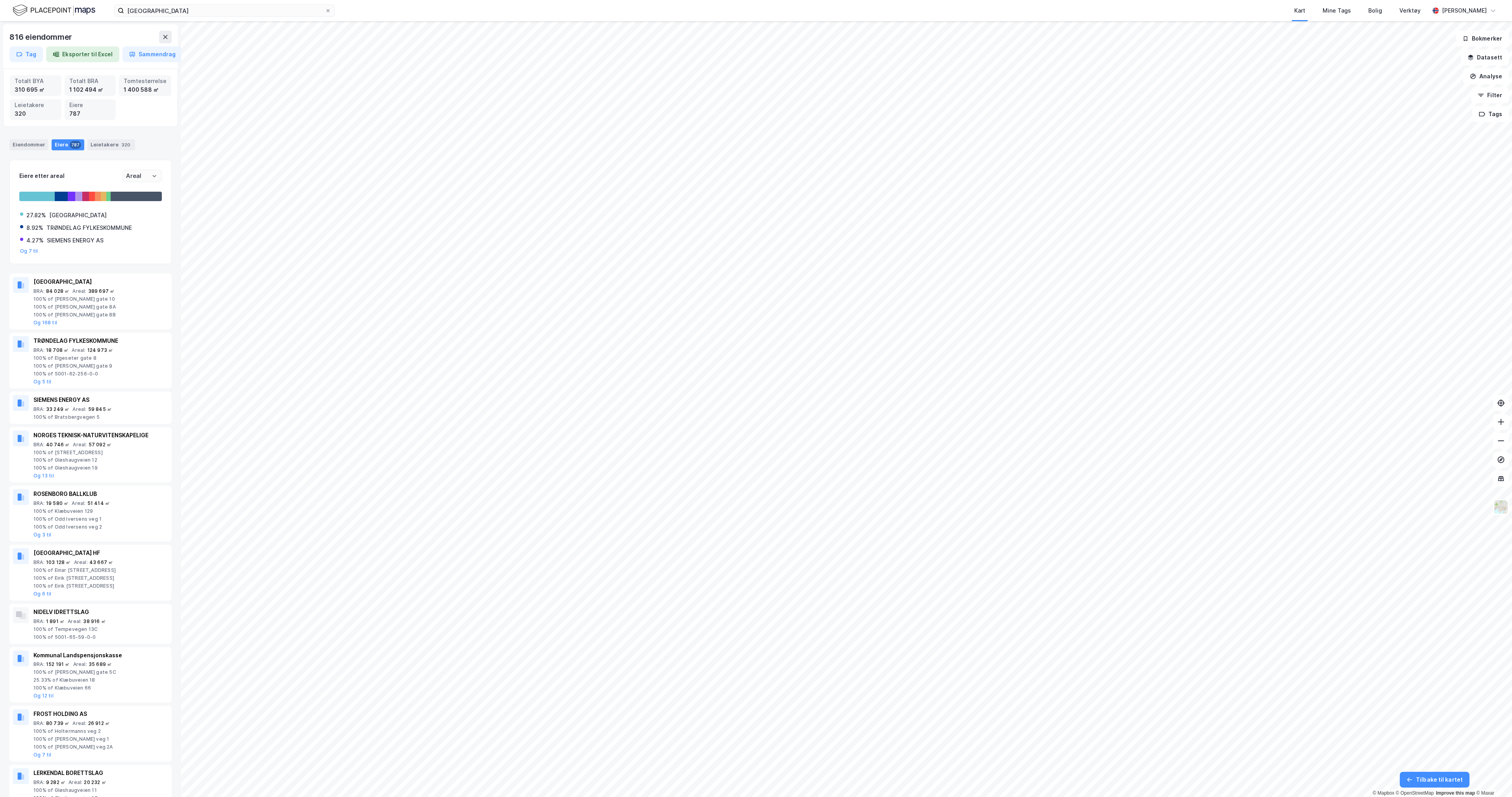
click at [150, 52] on button "Sammendrag" at bounding box center [152, 55] width 60 height 16
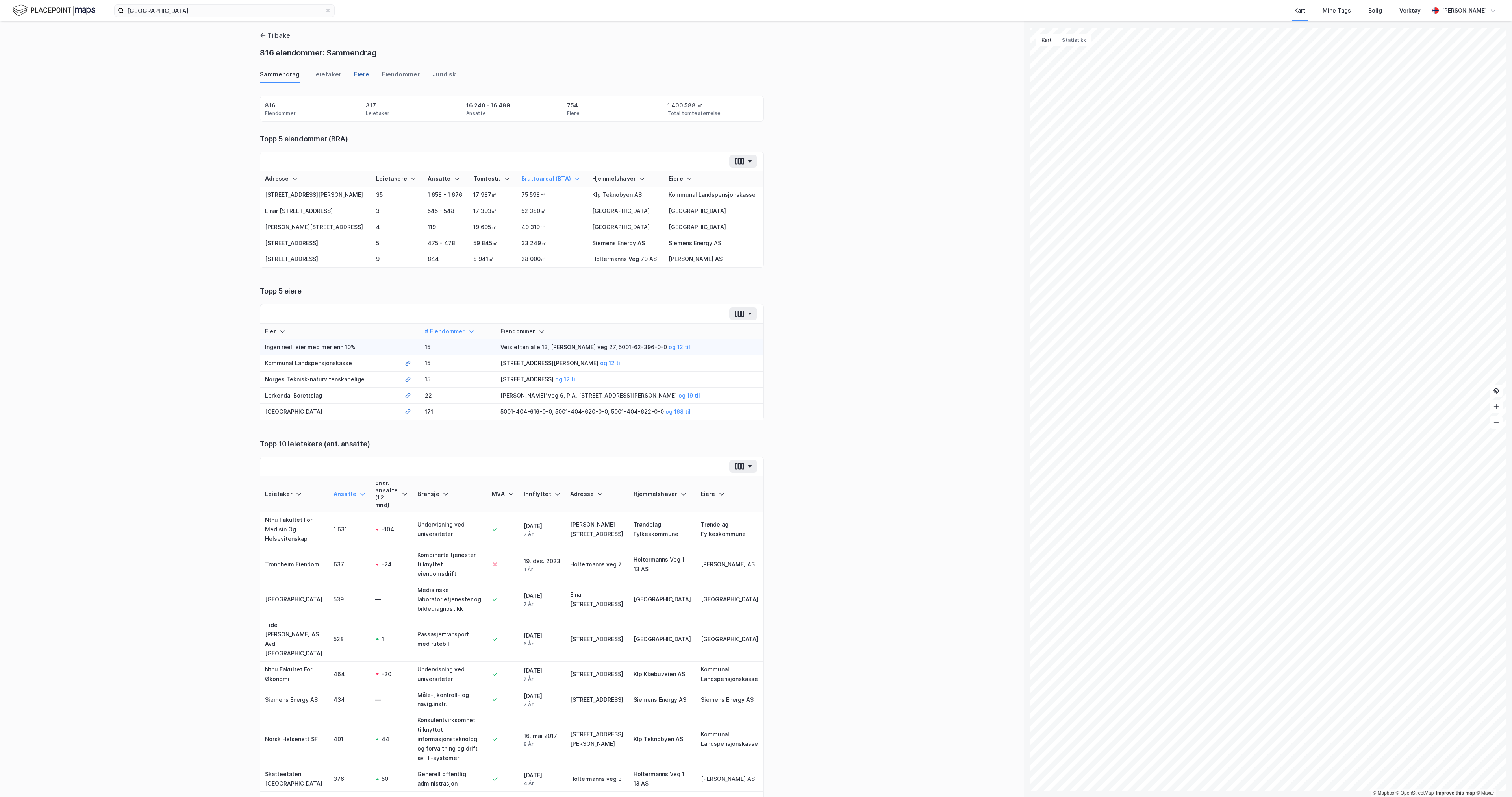
click at [354, 72] on div "Eiere" at bounding box center [361, 76] width 15 height 13
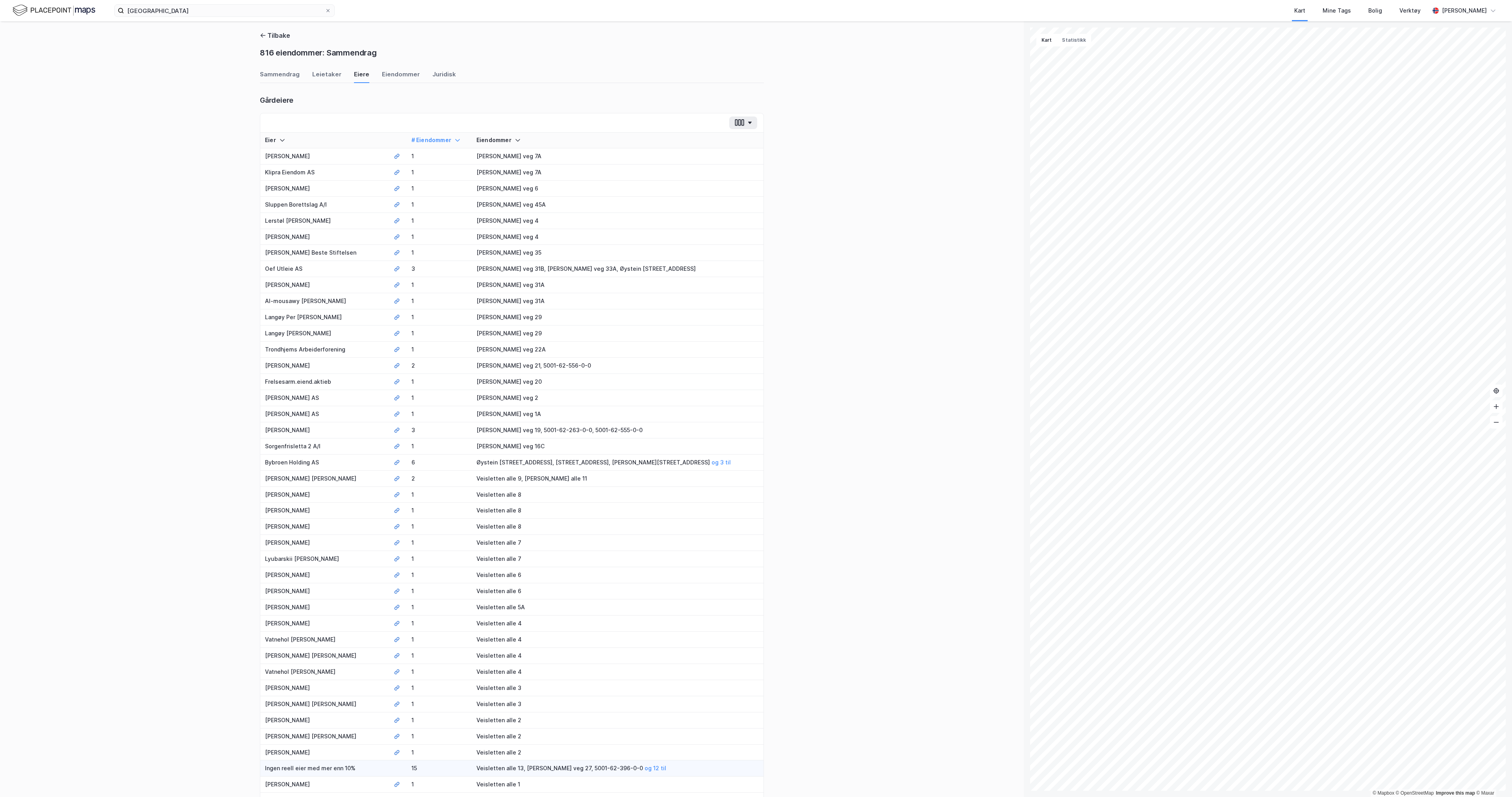
click at [456, 138] on icon at bounding box center [457, 140] width 6 height 6
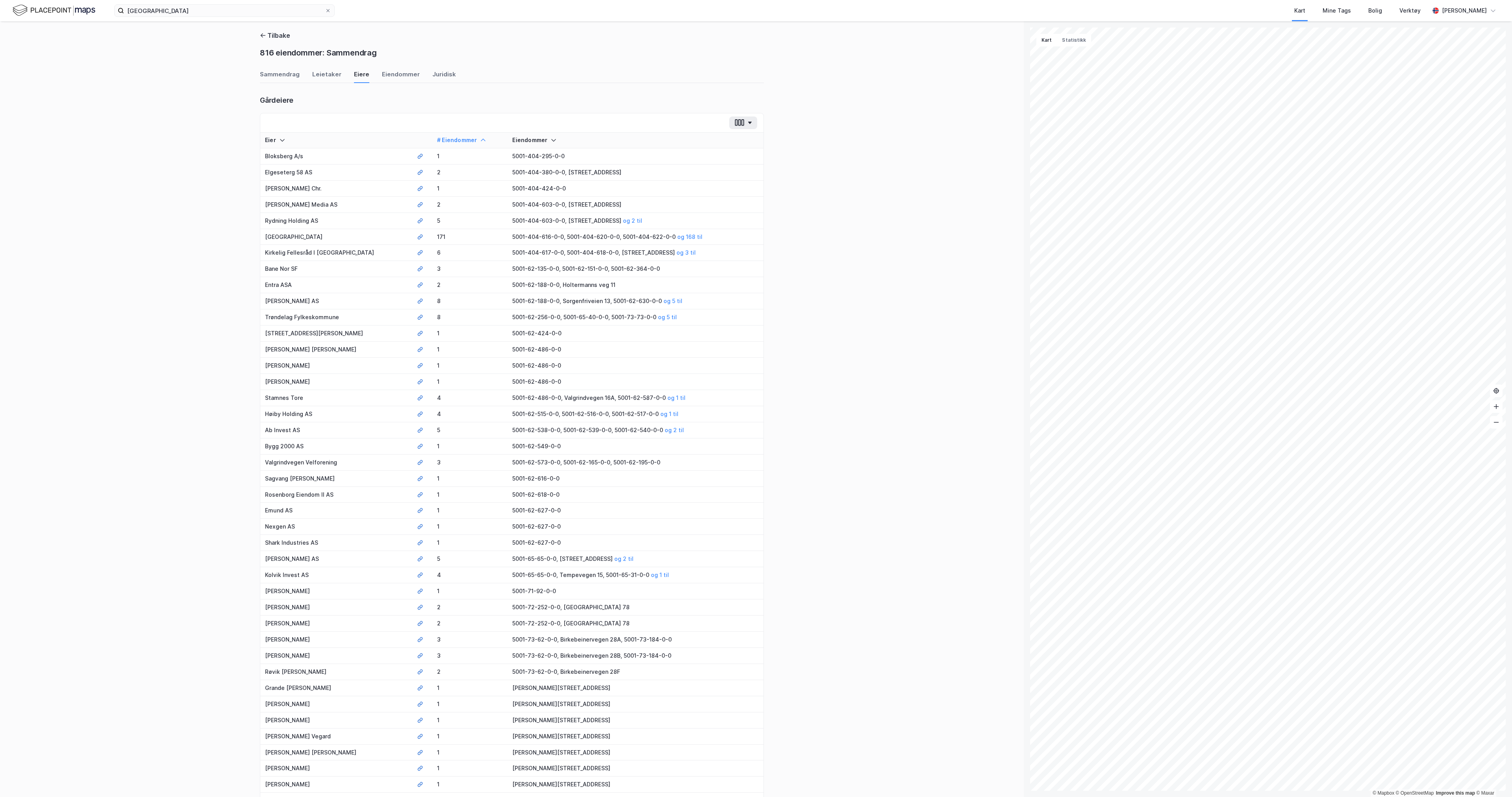
click at [437, 140] on div "# Eiendommer" at bounding box center [469, 140] width 65 height 7
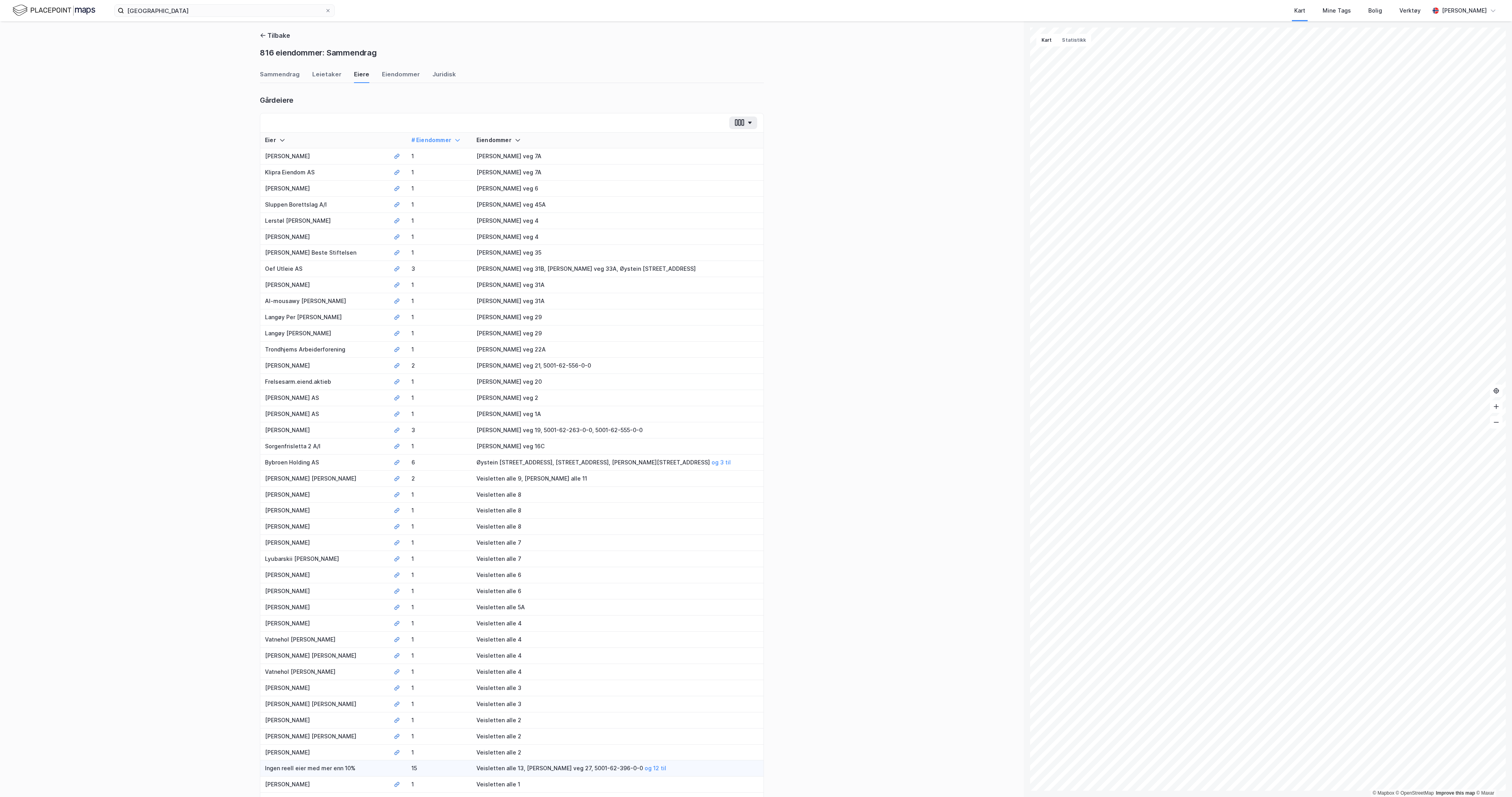
click at [415, 140] on div "# Eiendommer" at bounding box center [439, 140] width 55 height 7
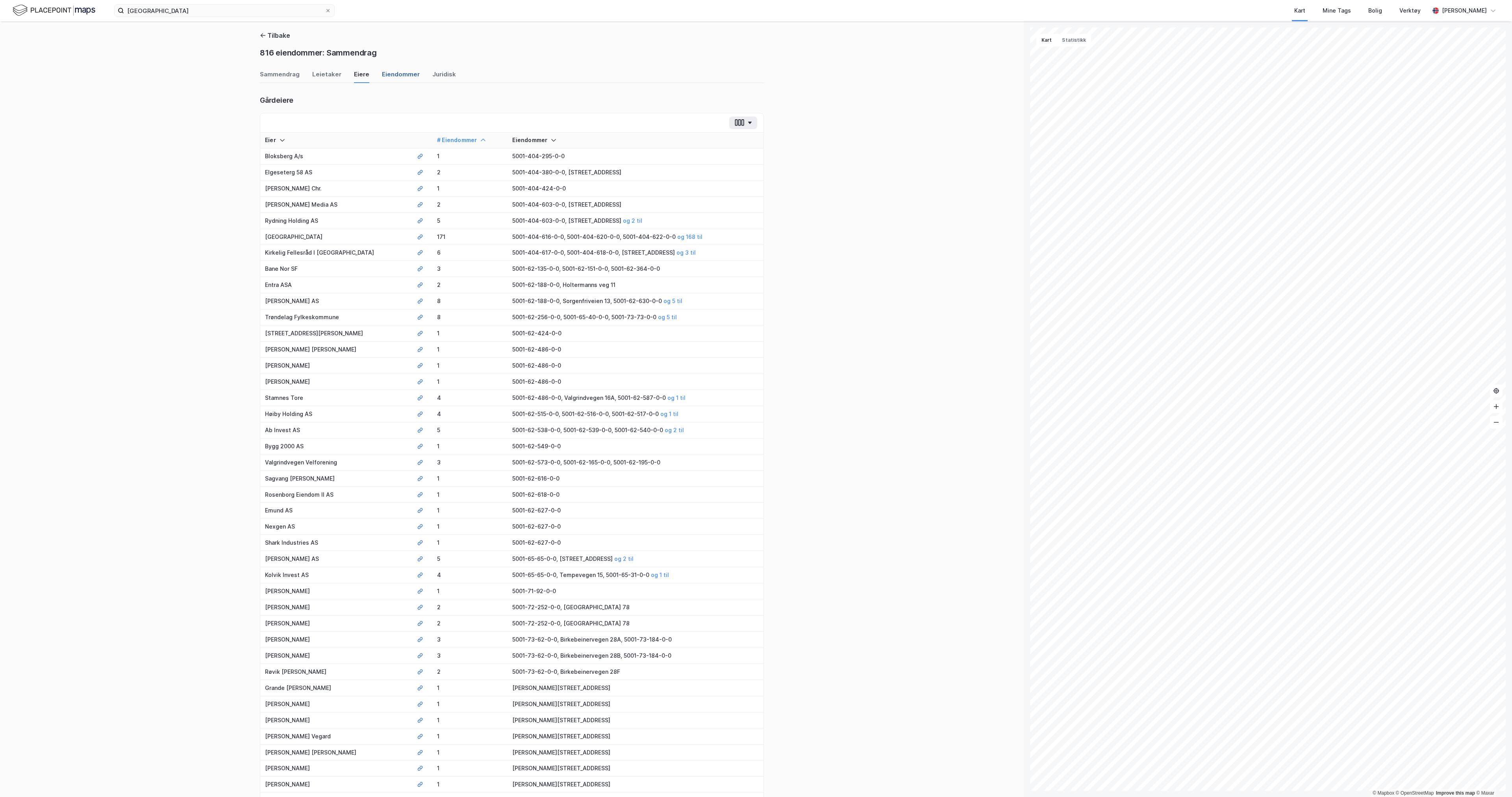
click at [390, 75] on div "Eiendommer" at bounding box center [400, 76] width 38 height 13
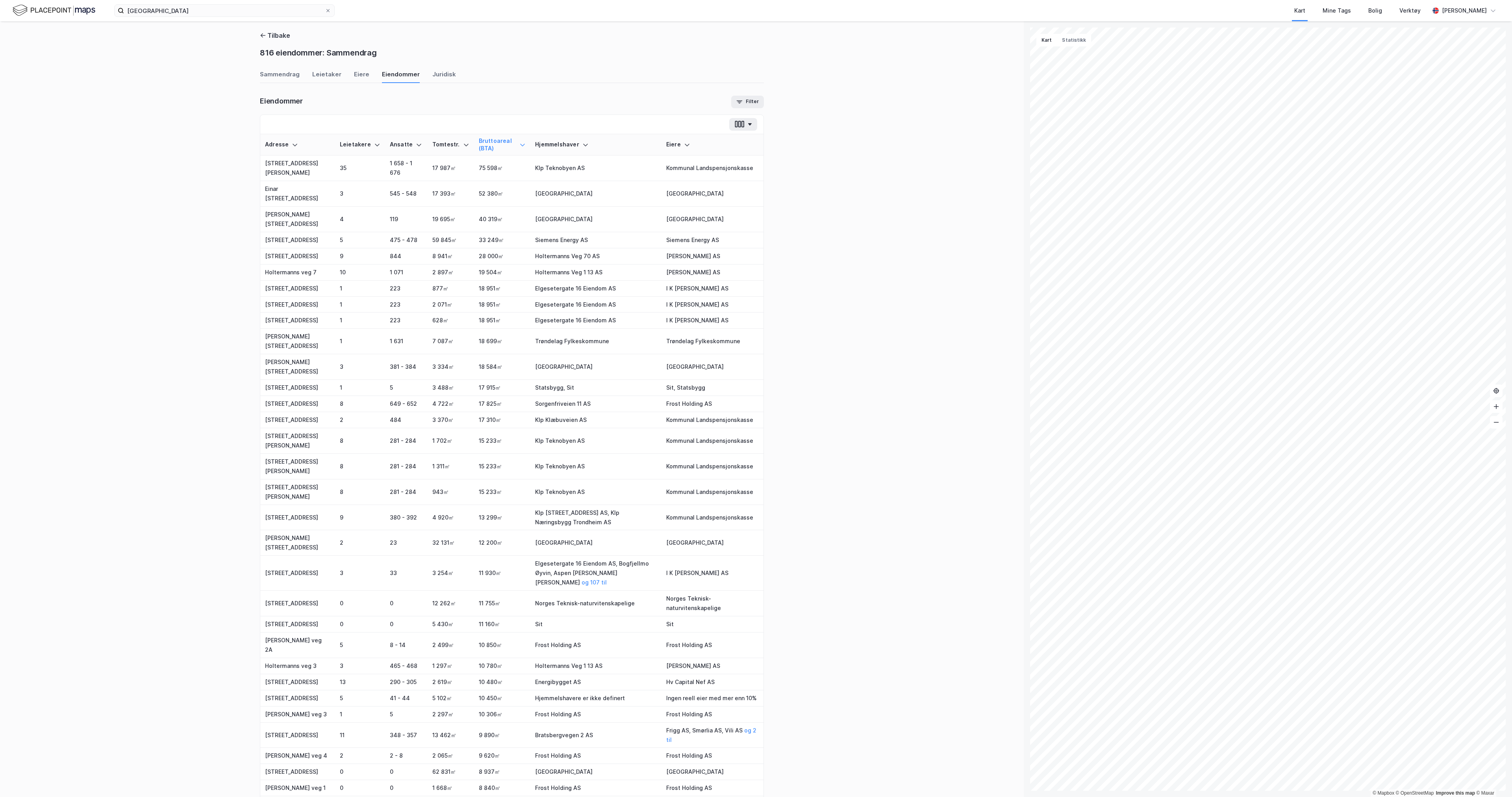
click at [351, 144] on div "Leietakere" at bounding box center [360, 144] width 40 height 7
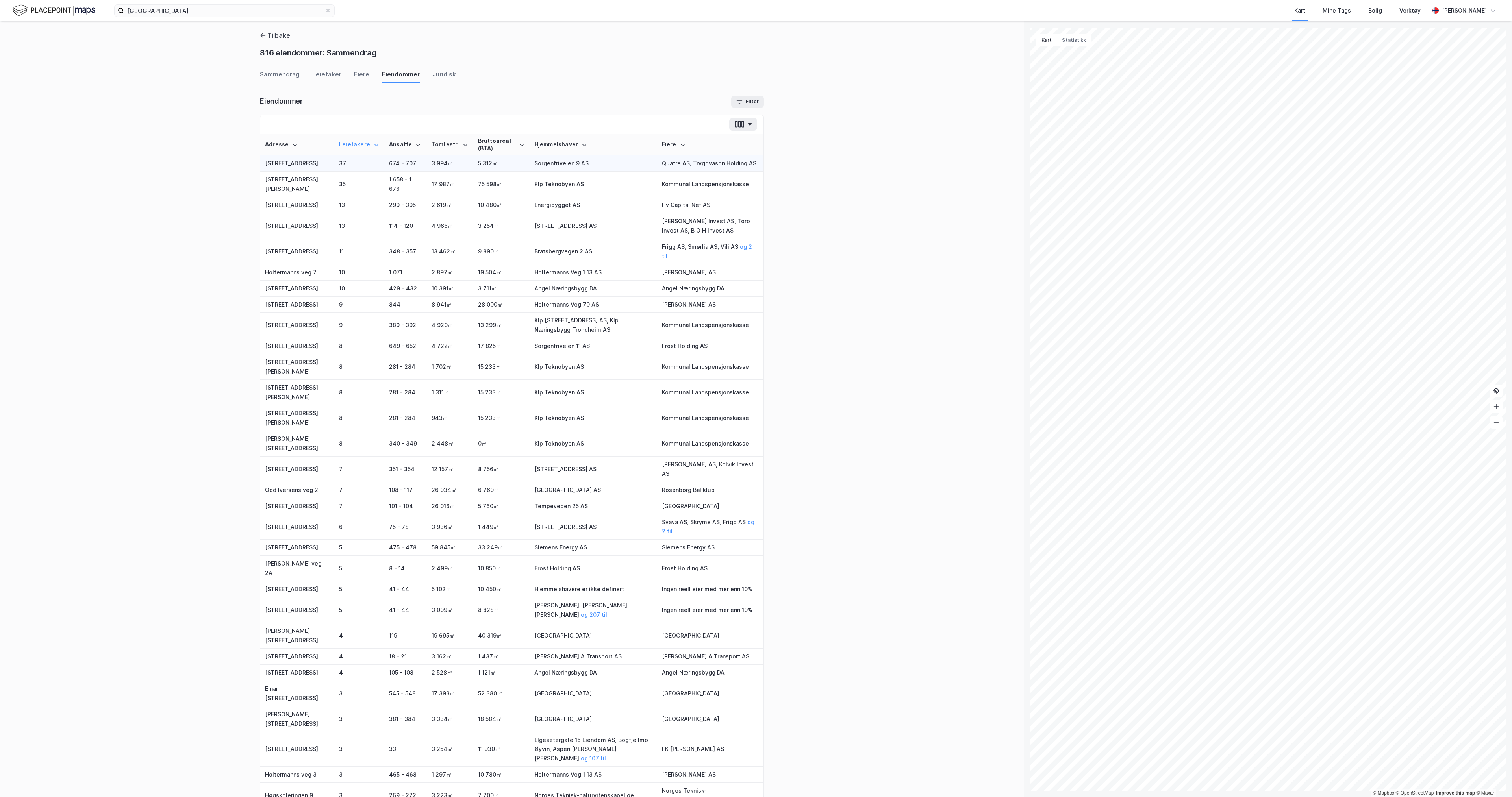
click at [711, 164] on td "Quatre AS, Tryggvason Holding AS" at bounding box center [710, 163] width 106 height 16
